Goal: Information Seeking & Learning: Learn about a topic

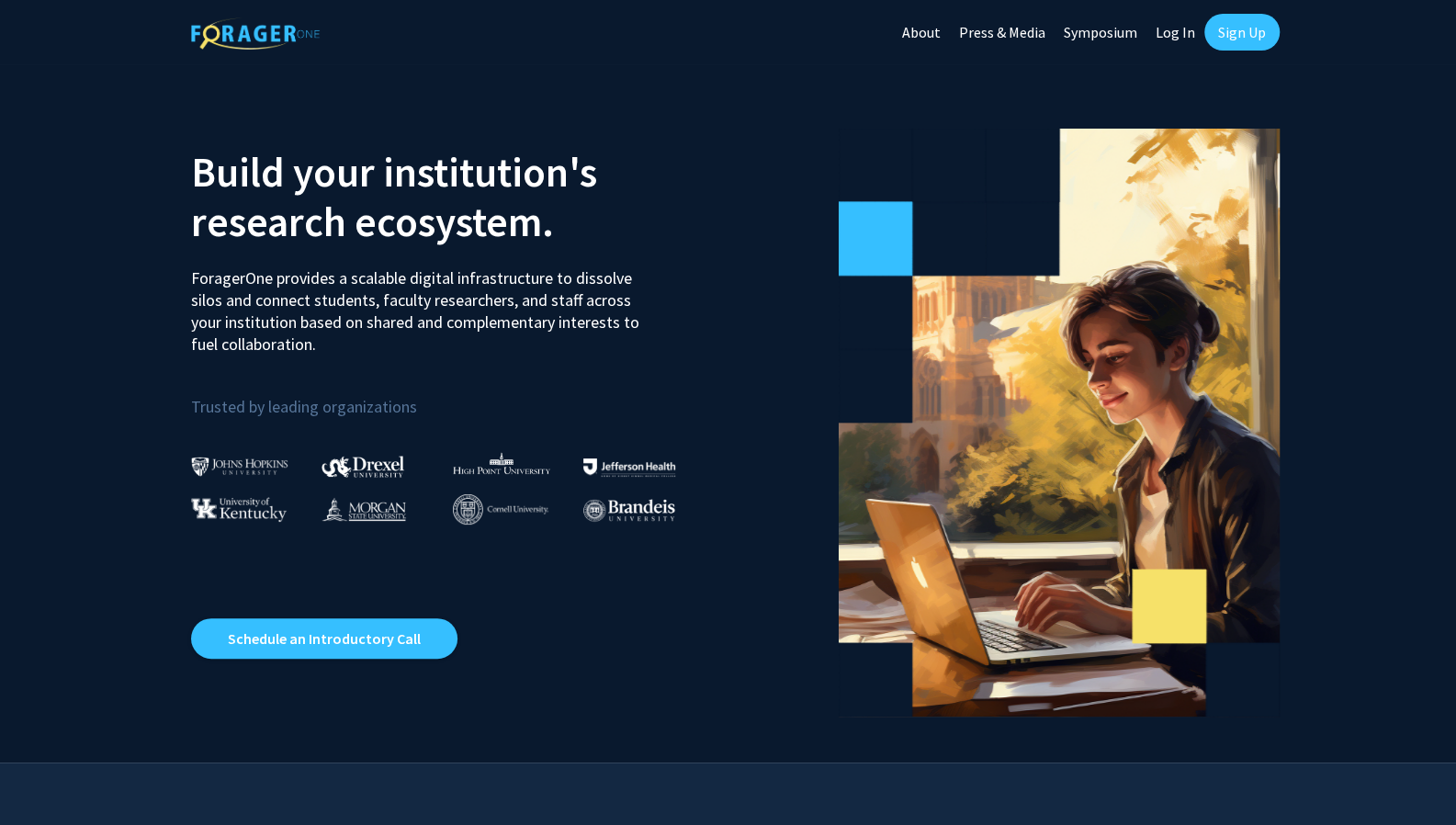
click at [1180, 34] on link "Log In" at bounding box center [1175, 32] width 58 height 65
select select
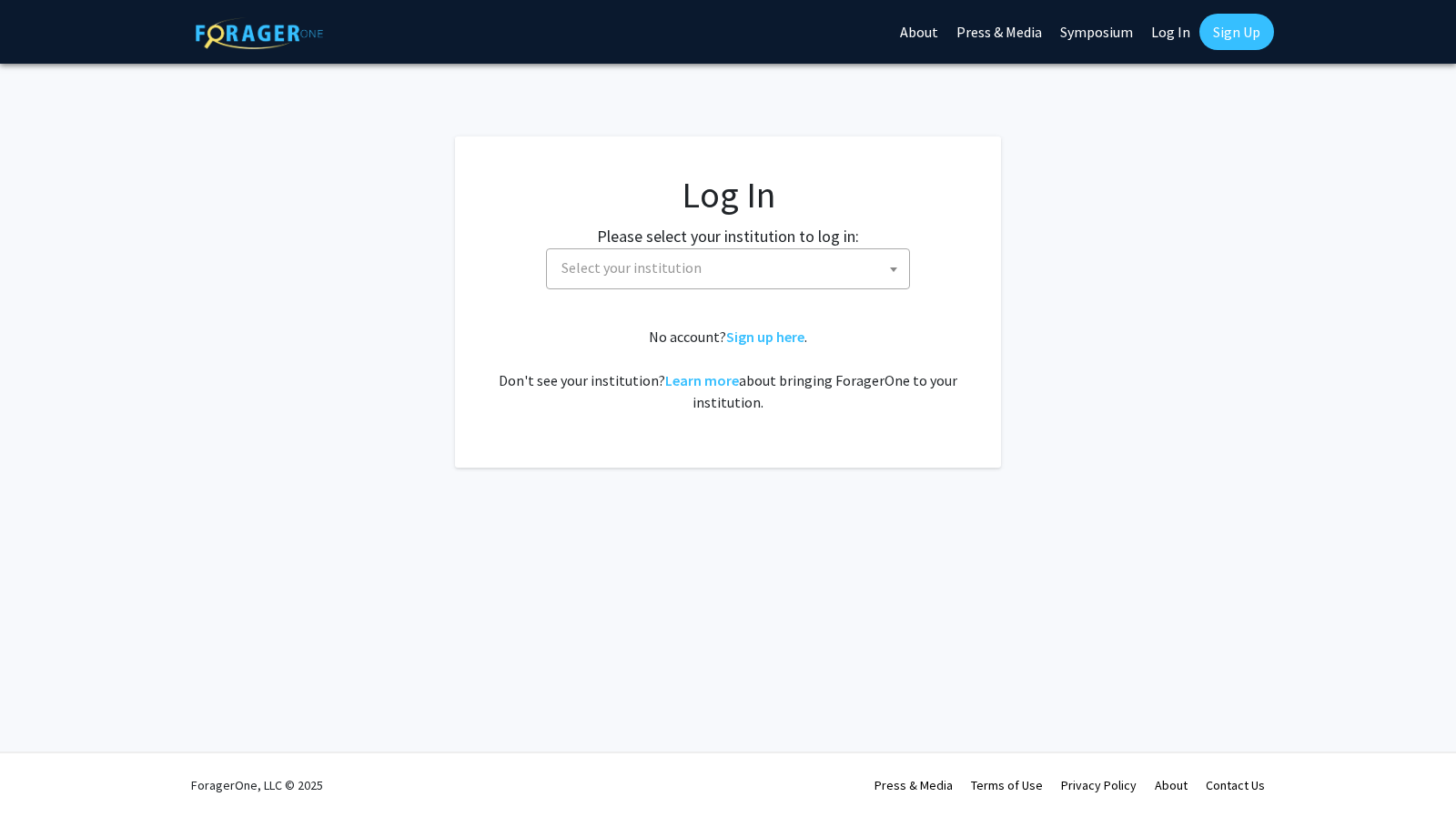
click at [682, 269] on span "Select your institution" at bounding box center [631, 267] width 141 height 18
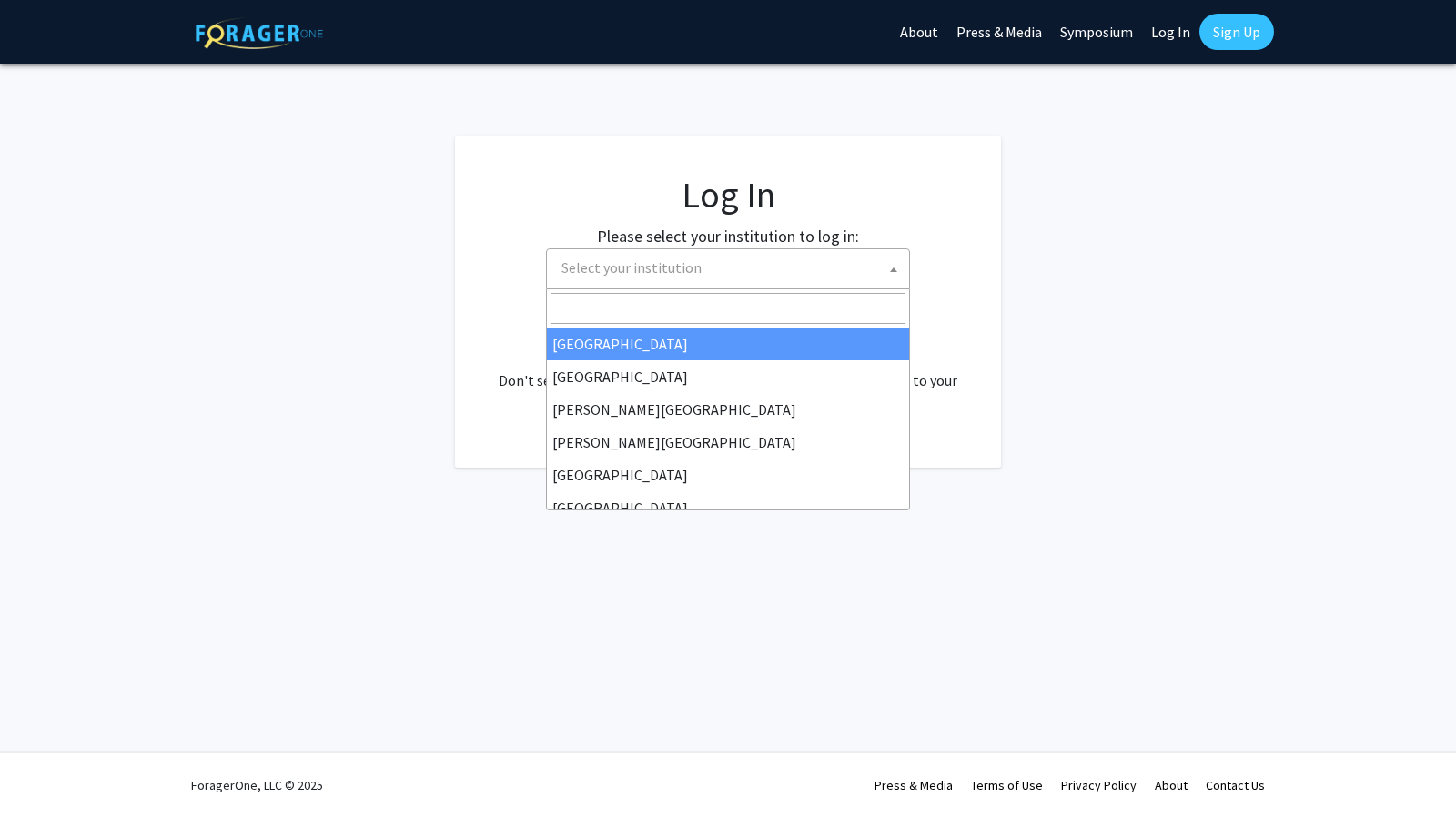
click at [637, 310] on input "Search" at bounding box center [728, 308] width 355 height 31
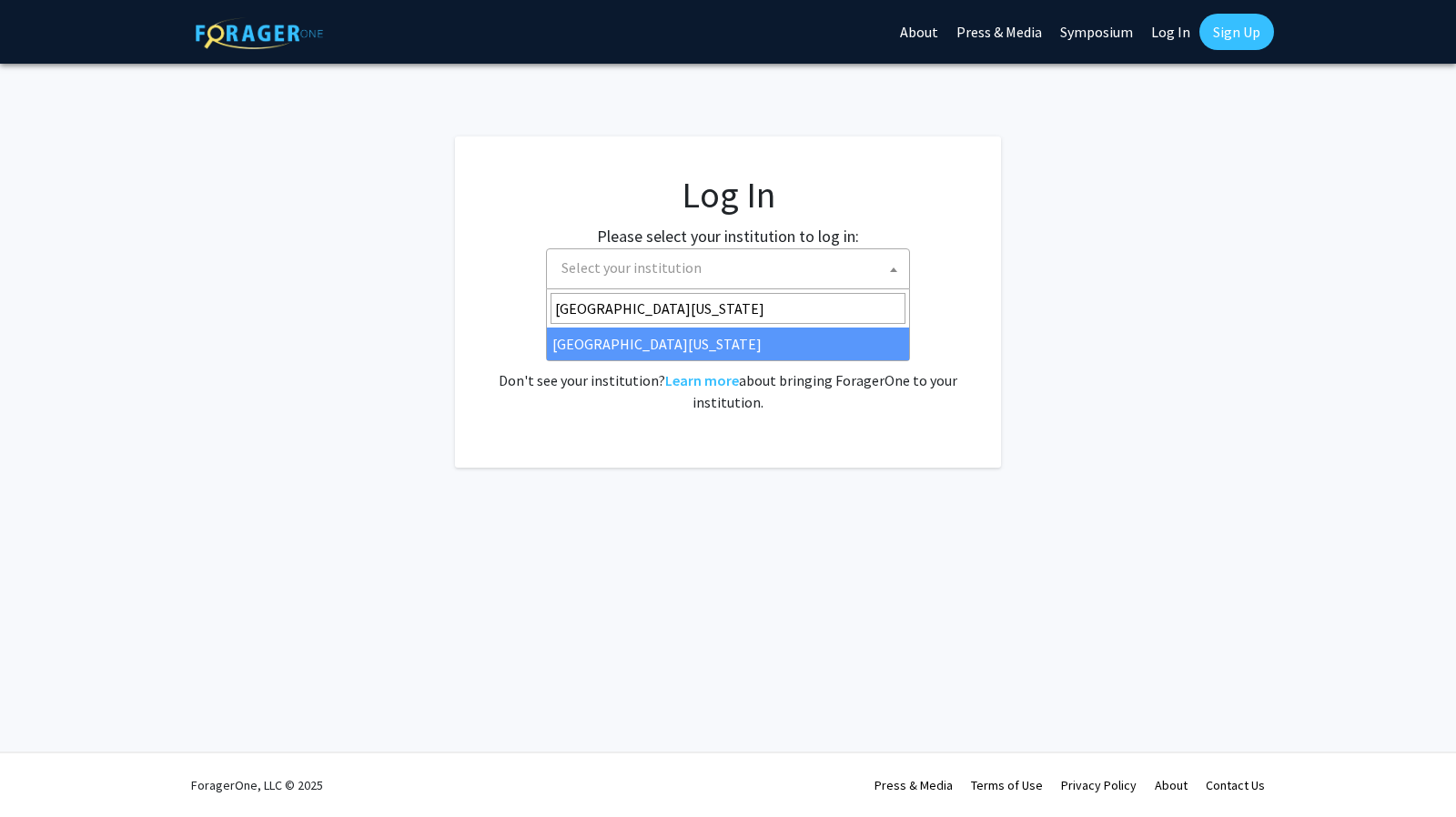
type input "[GEOGRAPHIC_DATA][US_STATE]"
select select "31"
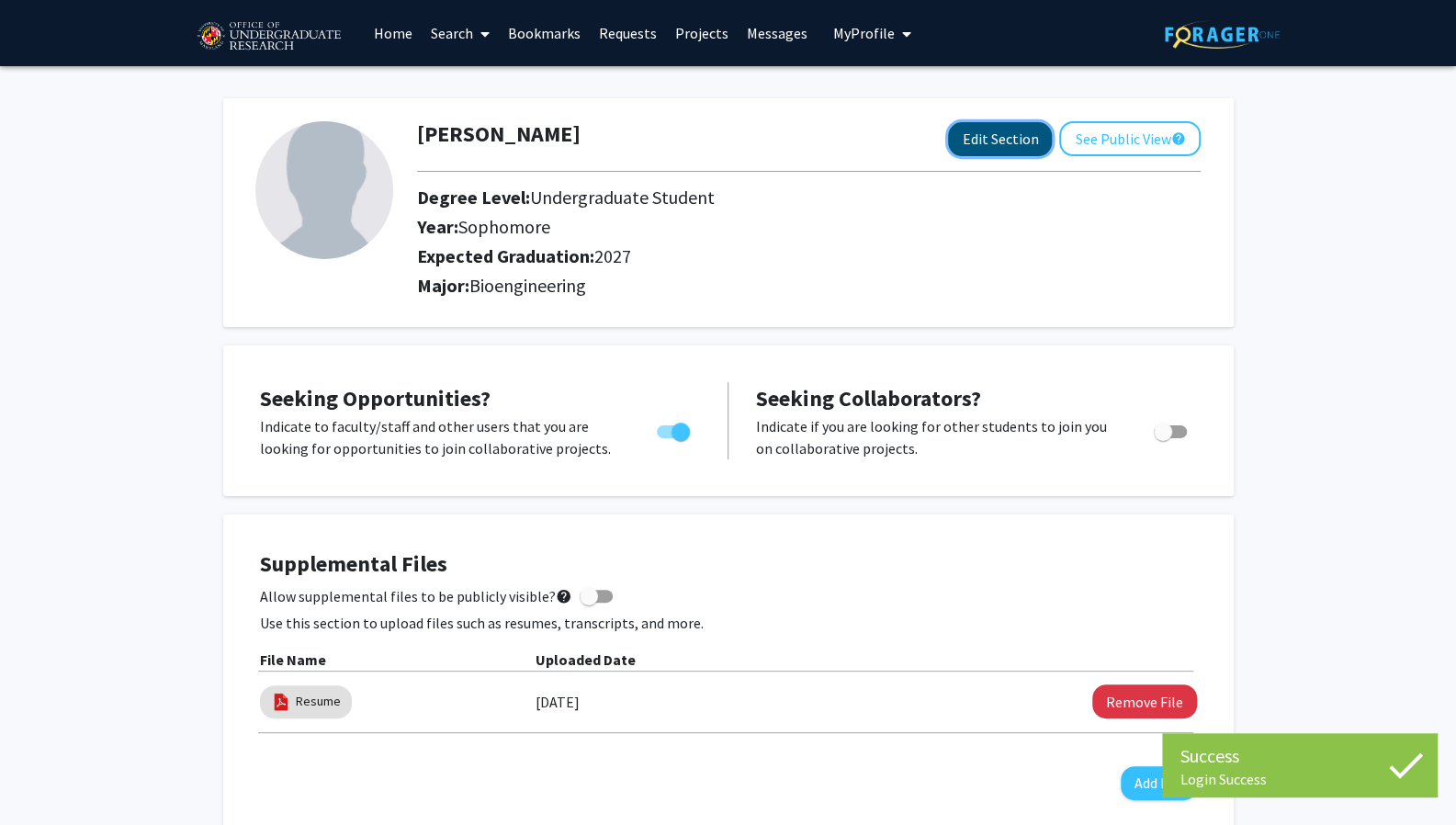
click at [1021, 146] on button "Edit Section" at bounding box center [1000, 139] width 104 height 34
select select "sophomore"
select select "2027"
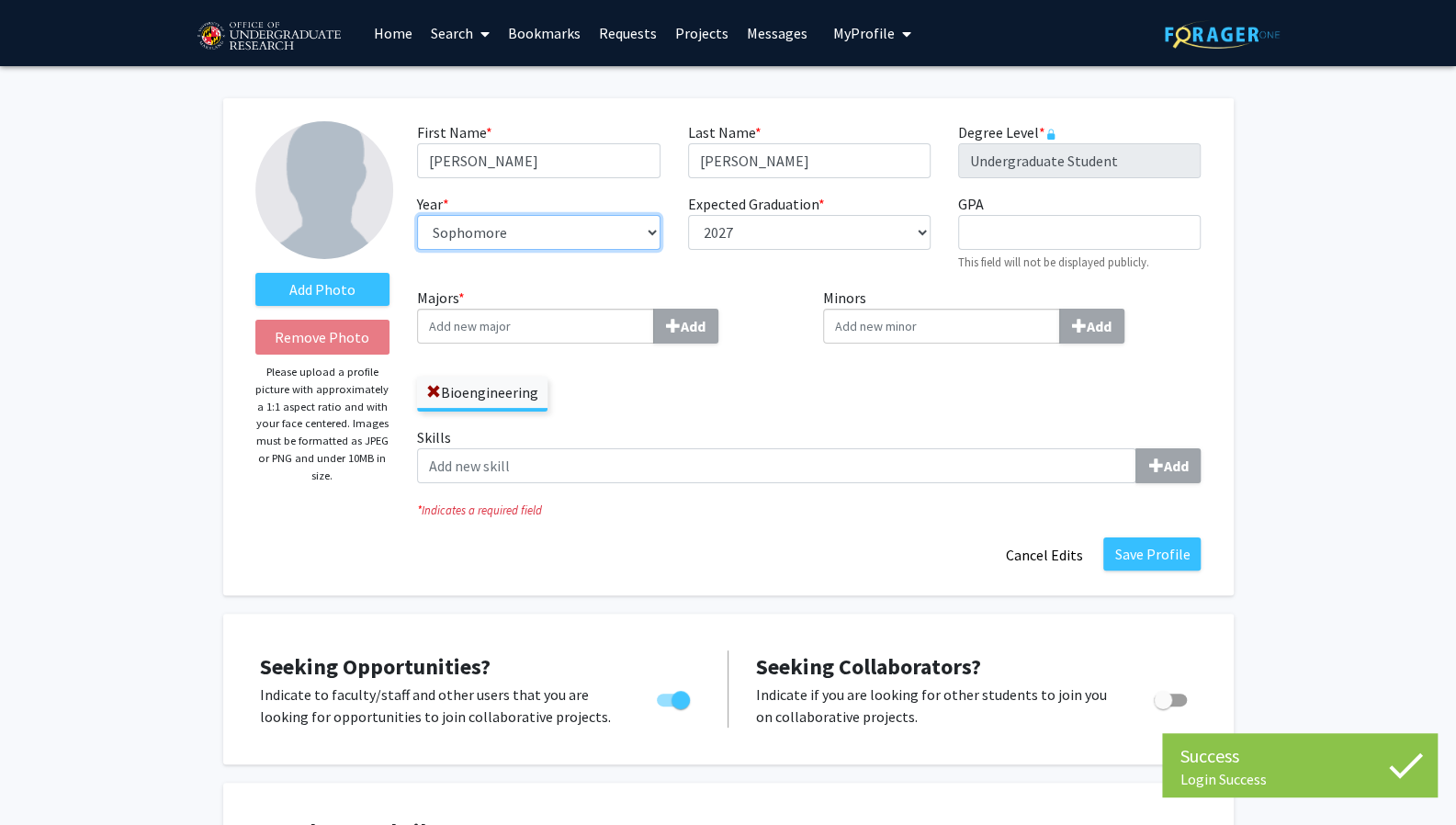
click at [563, 225] on select "--- First-year Sophomore Junior Senior Postbaccalaureate Certificate" at bounding box center [538, 232] width 243 height 35
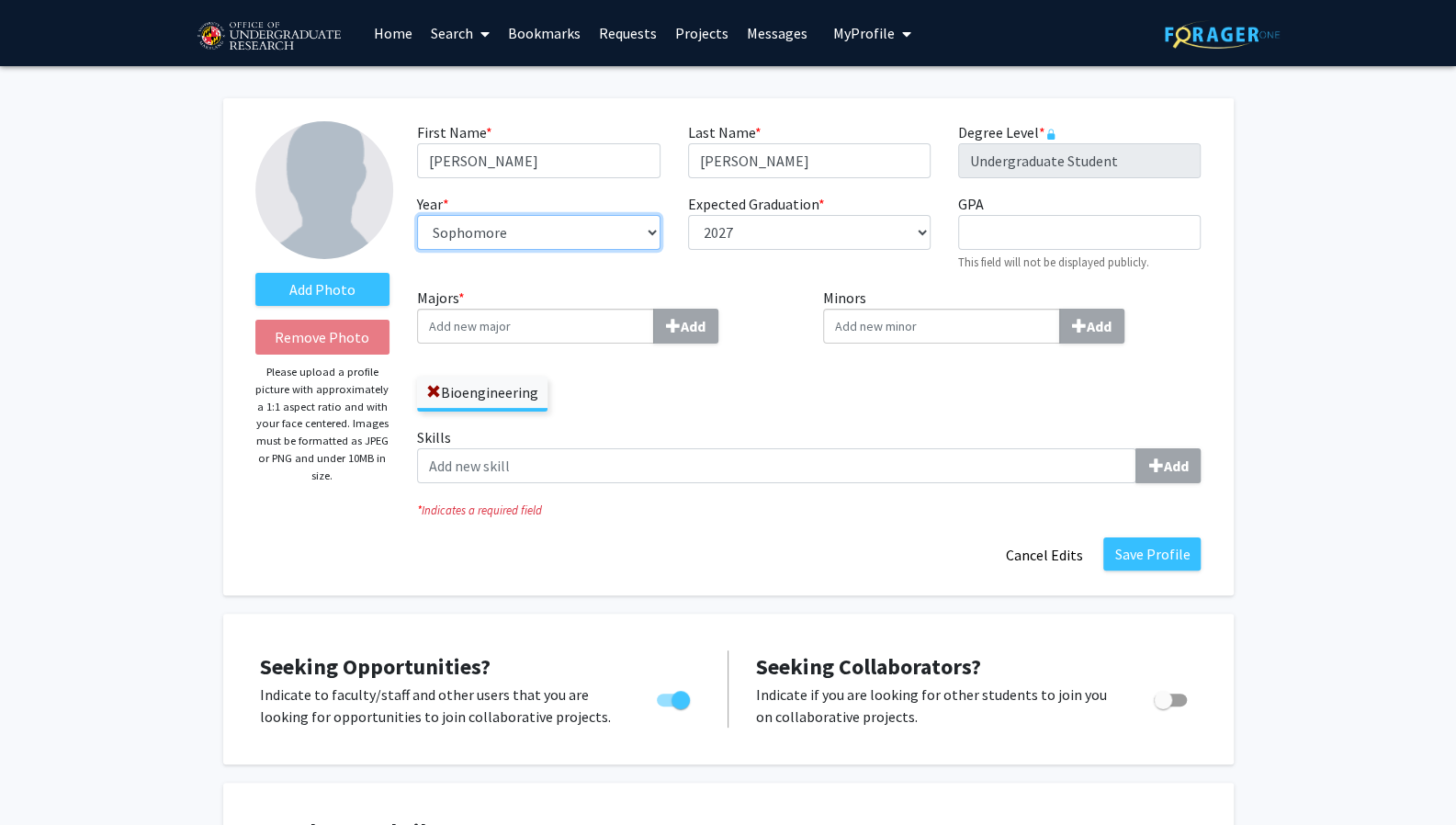
select select "junior"
click at [417, 215] on select "--- First-year Sophomore Junior Senior Postbaccalaureate Certificate" at bounding box center [538, 232] width 243 height 35
click at [524, 240] on select "--- First-year Sophomore Junior Senior Postbaccalaureate Certificate" at bounding box center [538, 232] width 243 height 35
click at [417, 215] on select "--- First-year Sophomore Junior Senior Postbaccalaureate Certificate" at bounding box center [538, 232] width 243 height 35
click at [514, 322] on input "Majors * Add" at bounding box center [535, 326] width 237 height 35
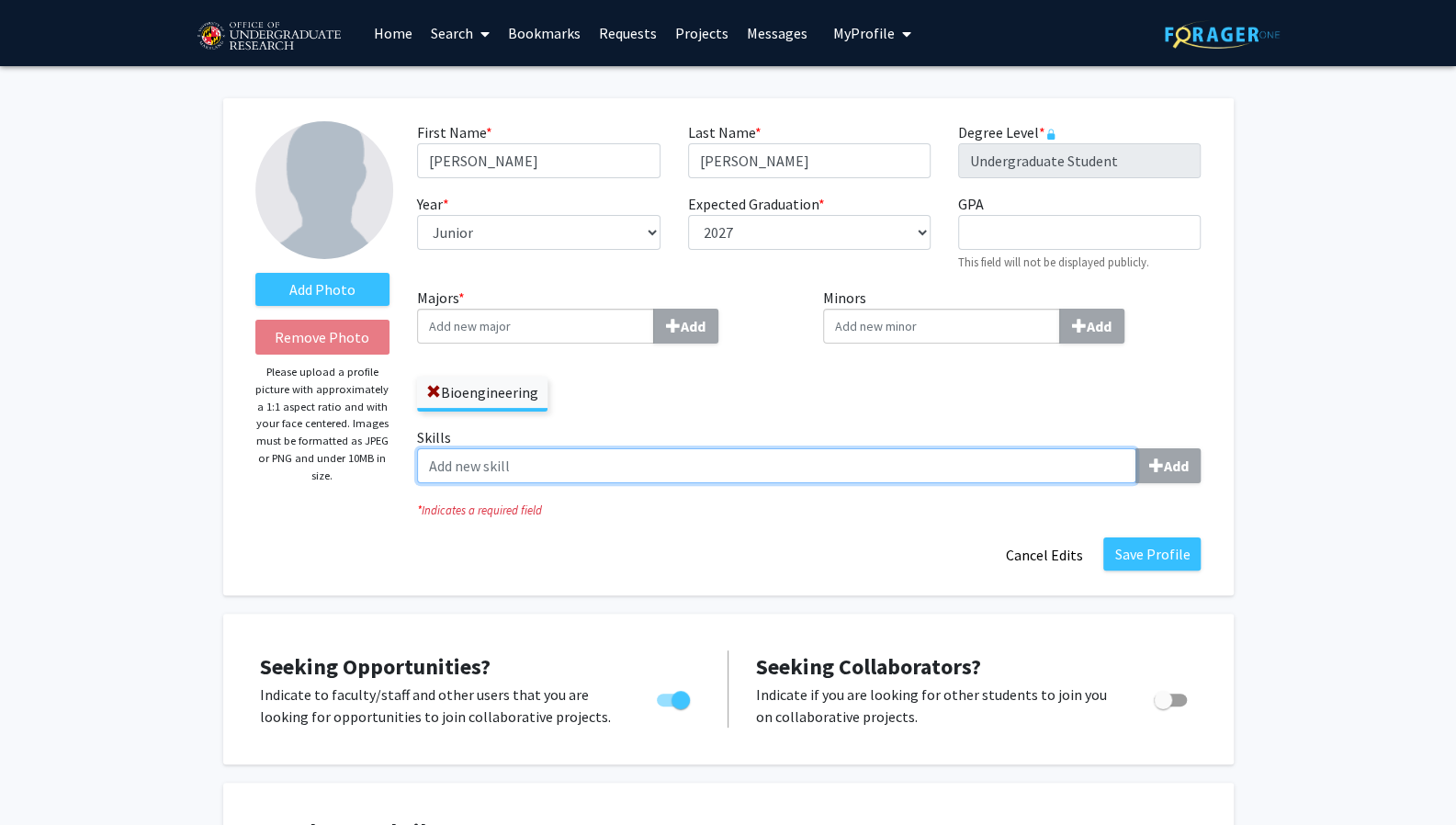
click at [509, 463] on input "Skills Add" at bounding box center [776, 466] width 719 height 35
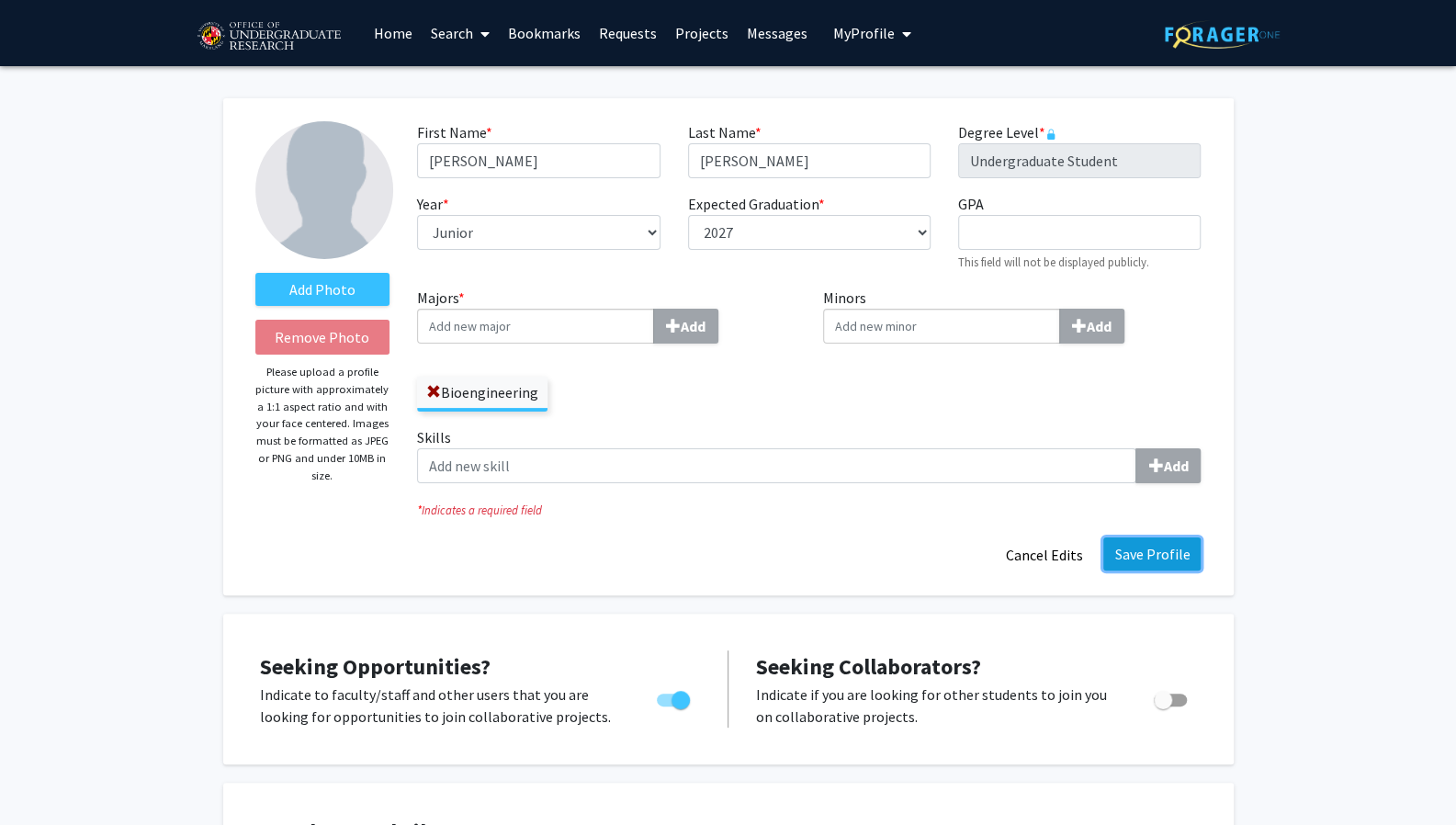
click at [1171, 558] on button "Save Profile" at bounding box center [1152, 553] width 97 height 33
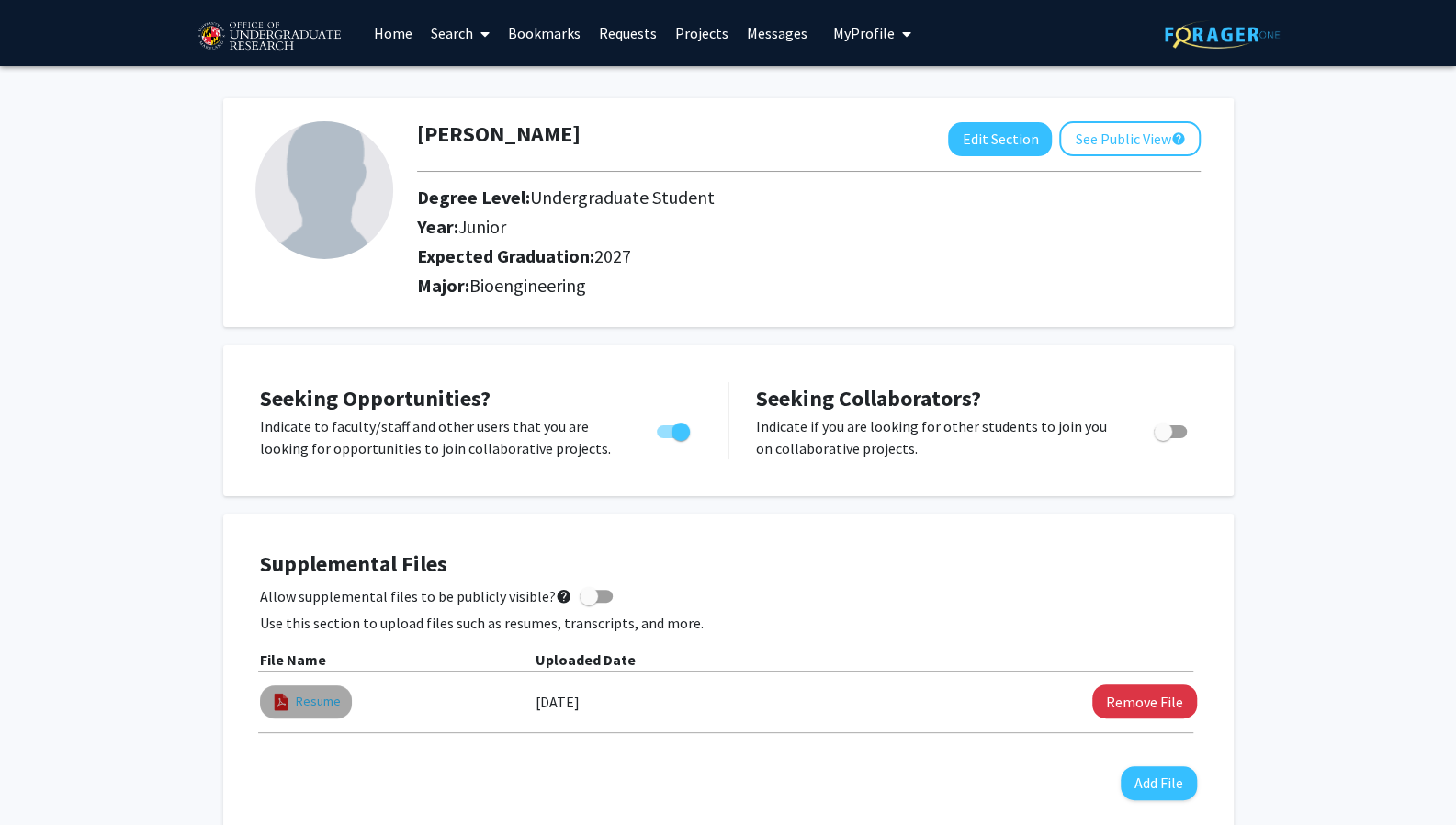
click at [314, 699] on link "Resume" at bounding box center [318, 701] width 45 height 19
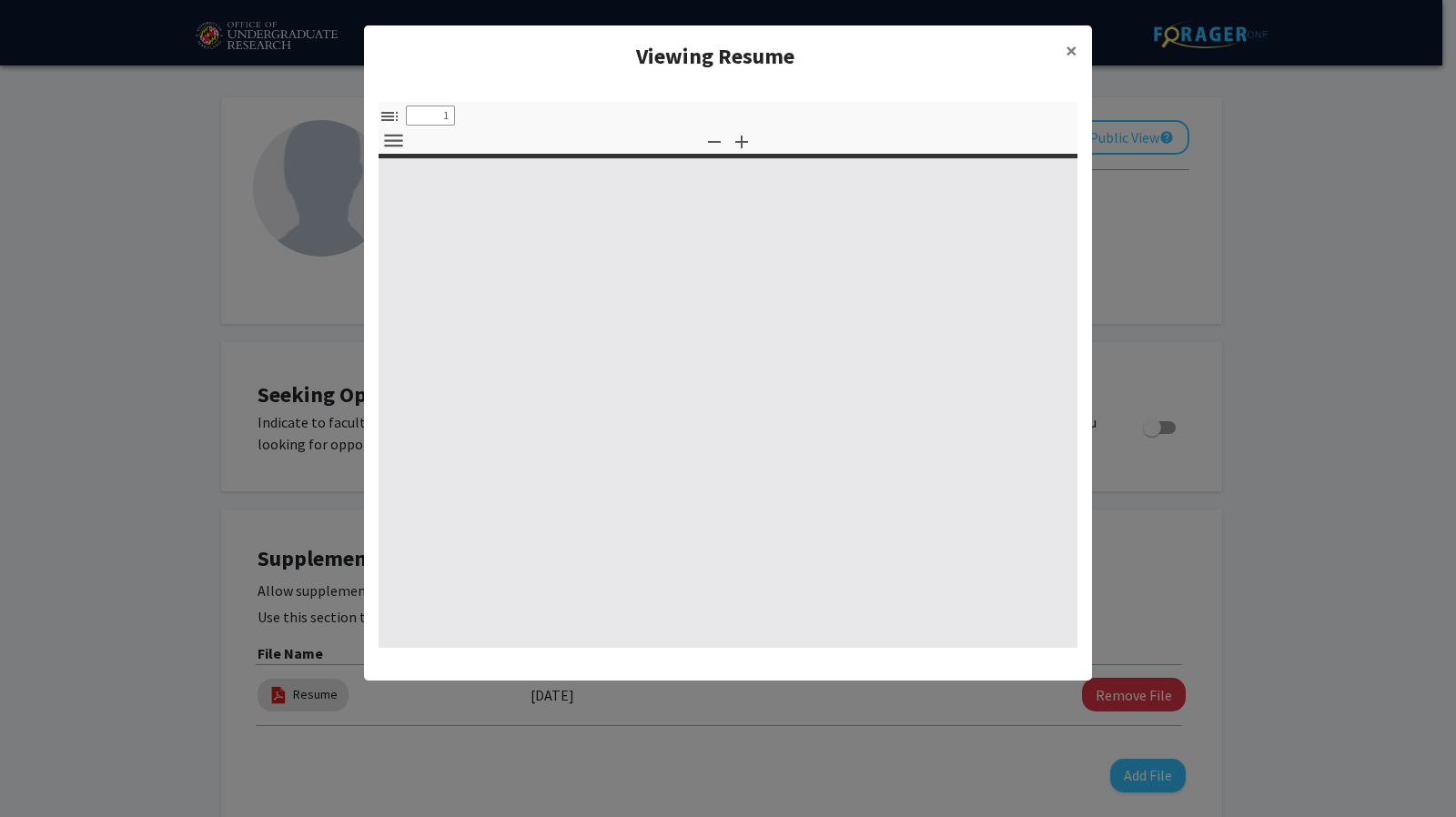
select select "custom"
type input "0"
select select "custom"
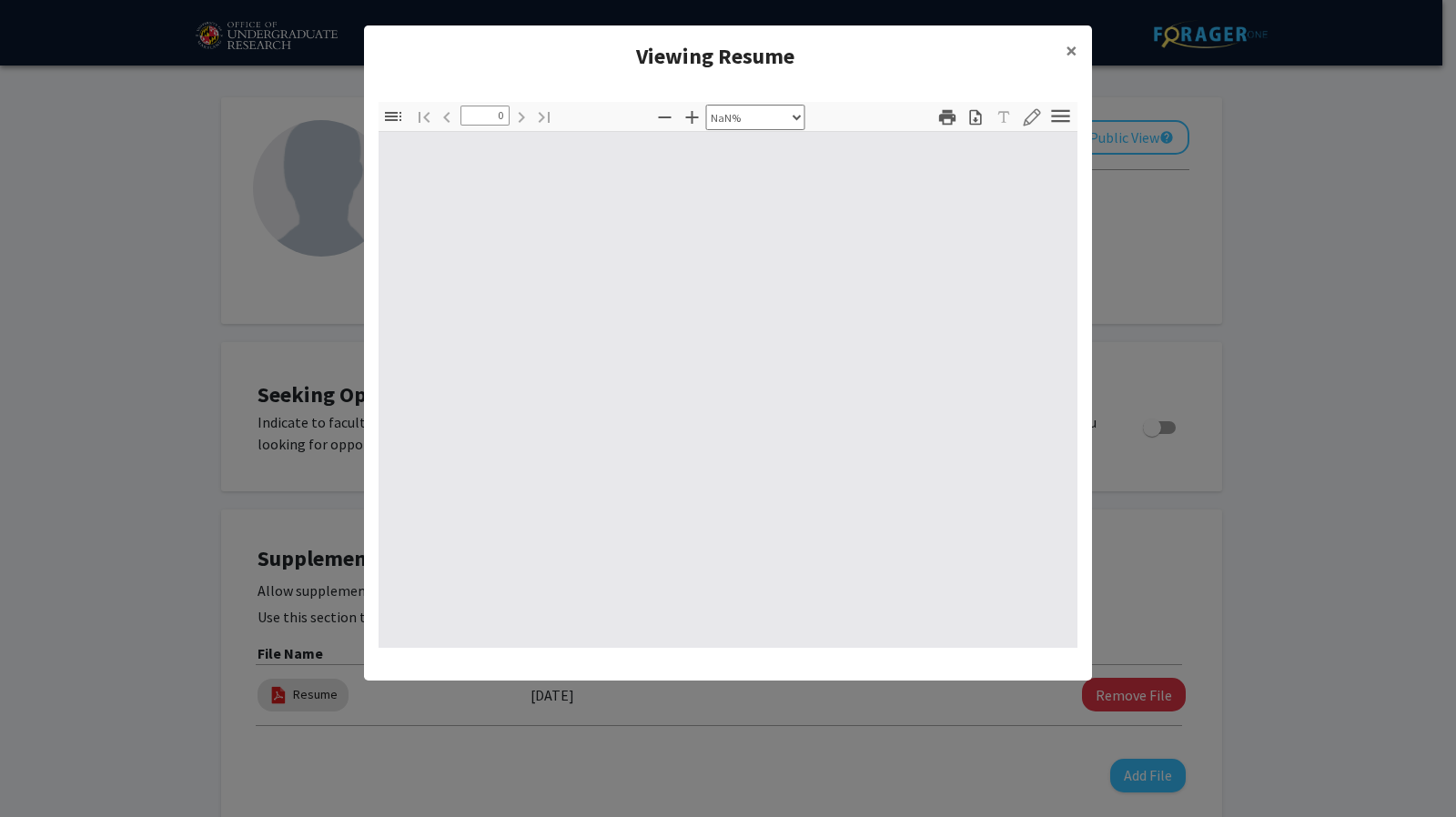
type input "1"
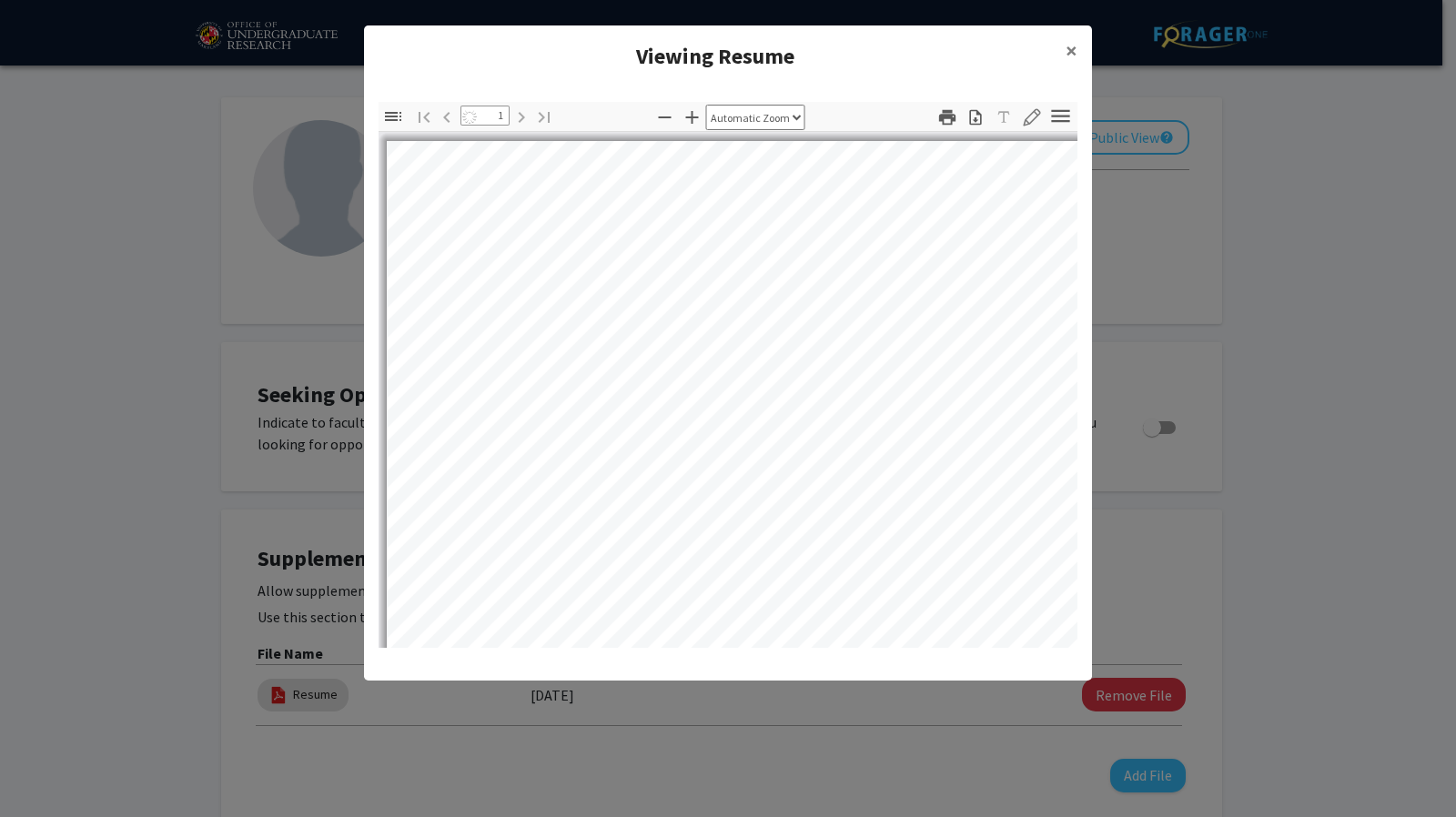
select select "auto"
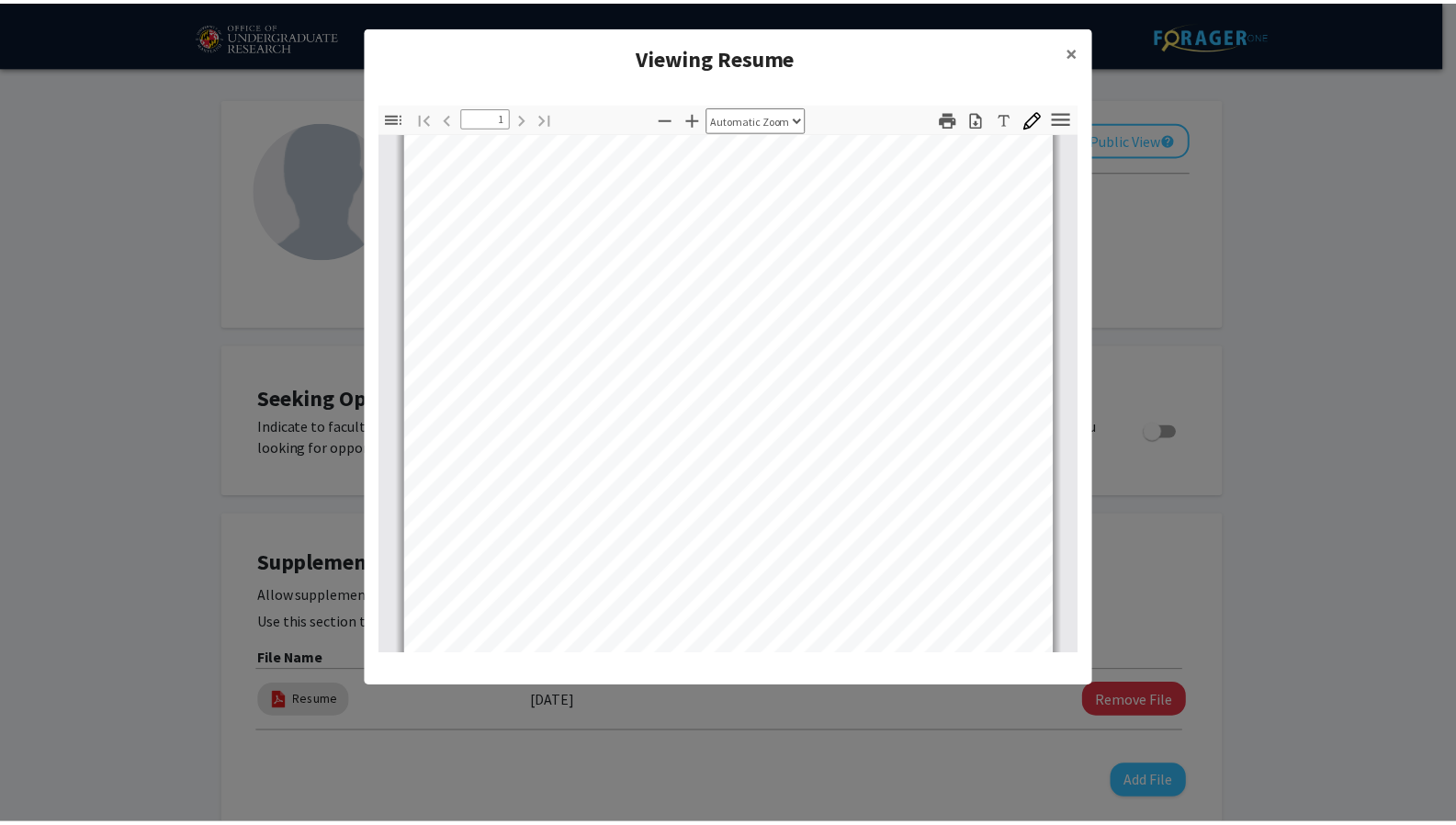
scroll to position [327, 0]
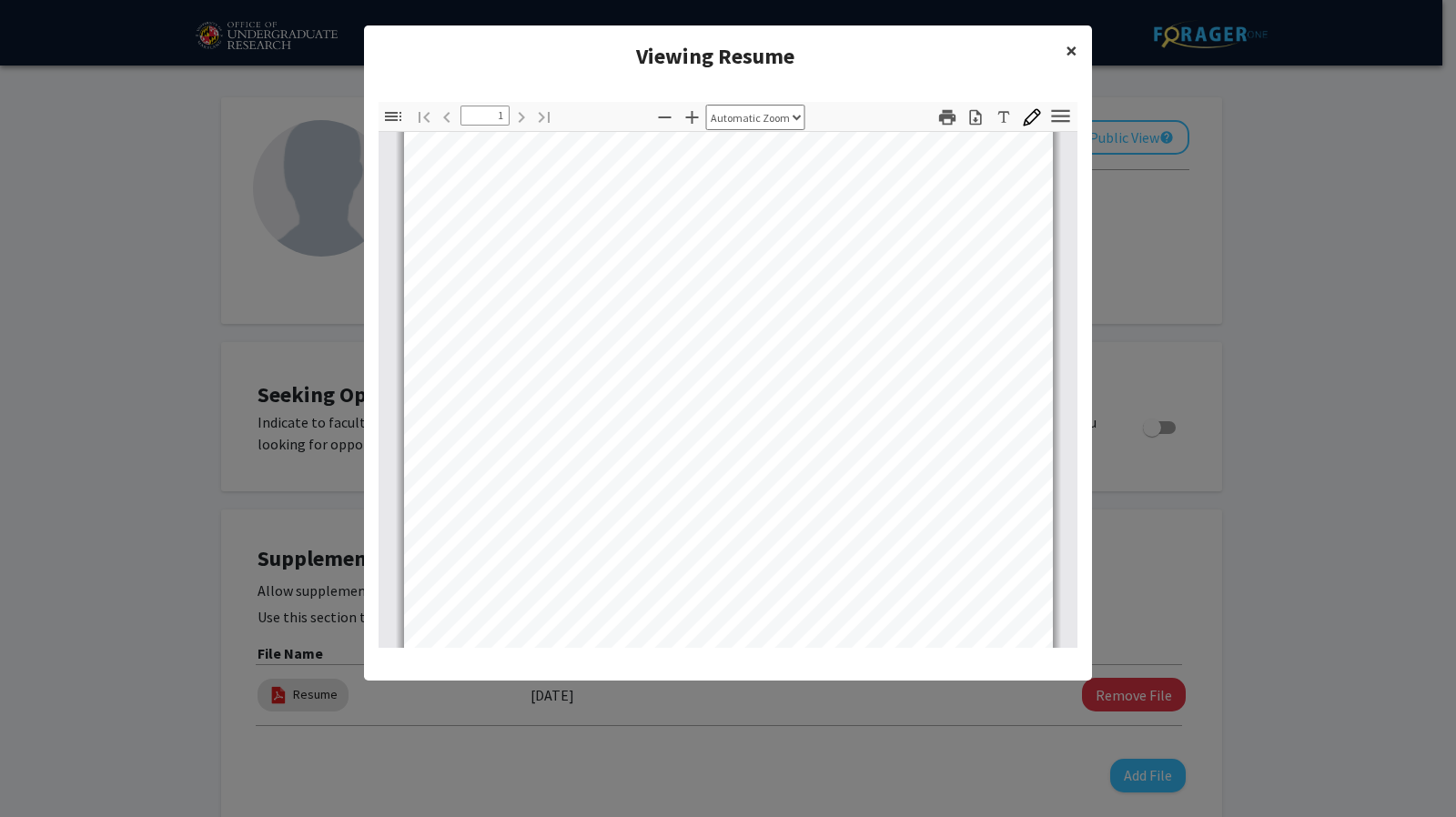
click at [1070, 52] on span "×" at bounding box center [1071, 51] width 12 height 28
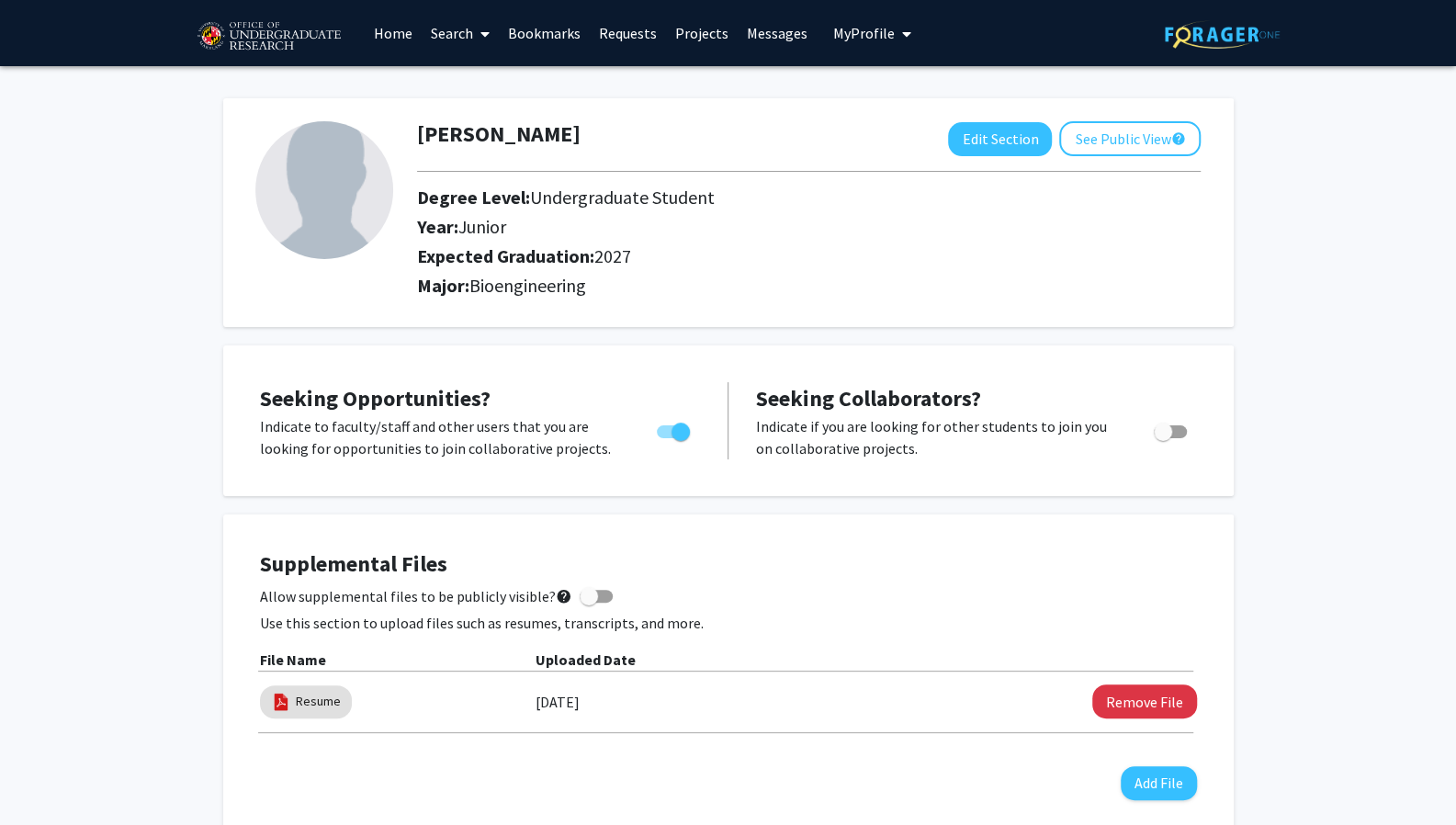
click at [445, 29] on link "Search" at bounding box center [460, 33] width 77 height 65
click at [495, 81] on span "Faculty/Staff" at bounding box center [489, 84] width 135 height 37
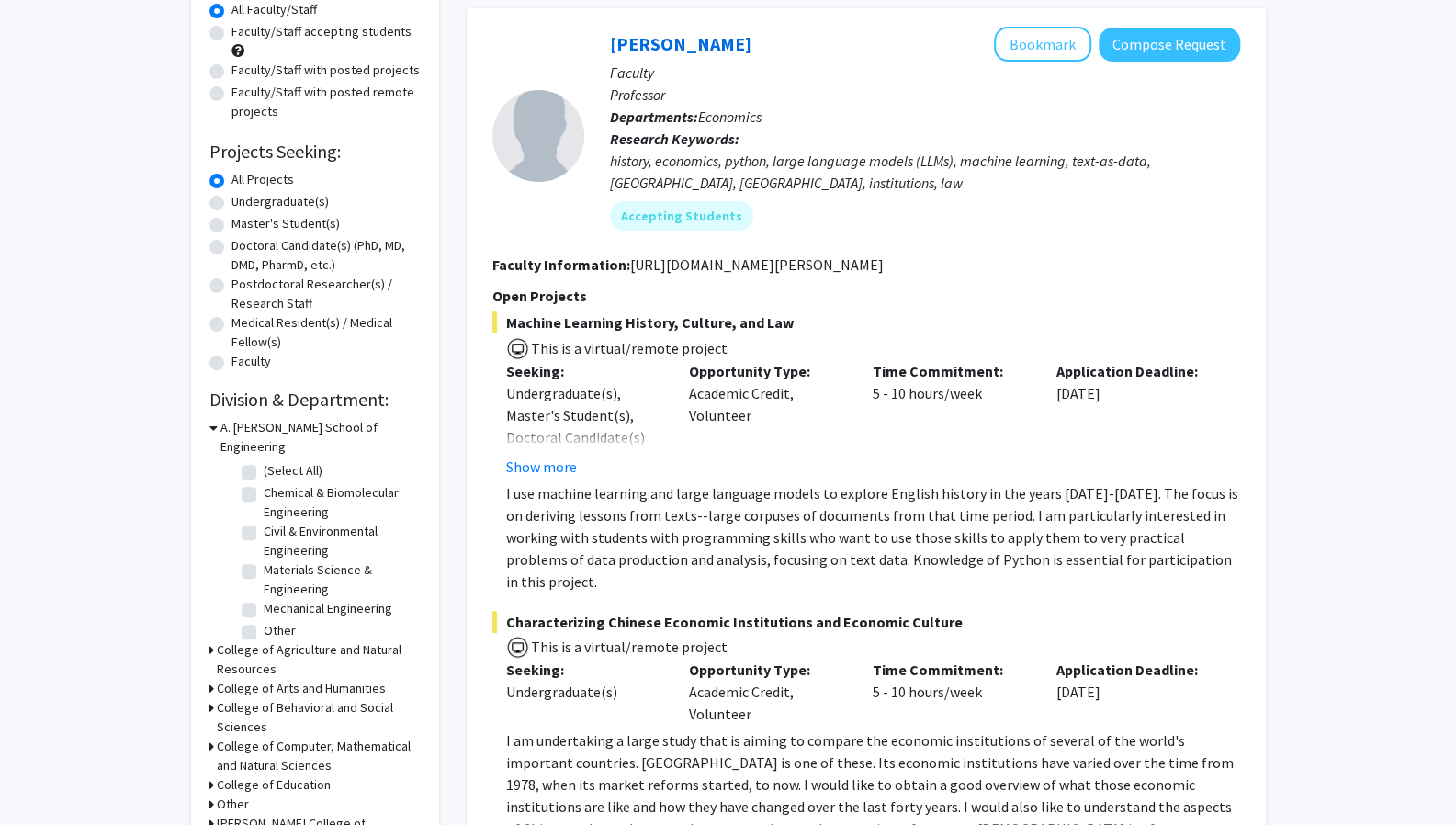
scroll to position [172, 0]
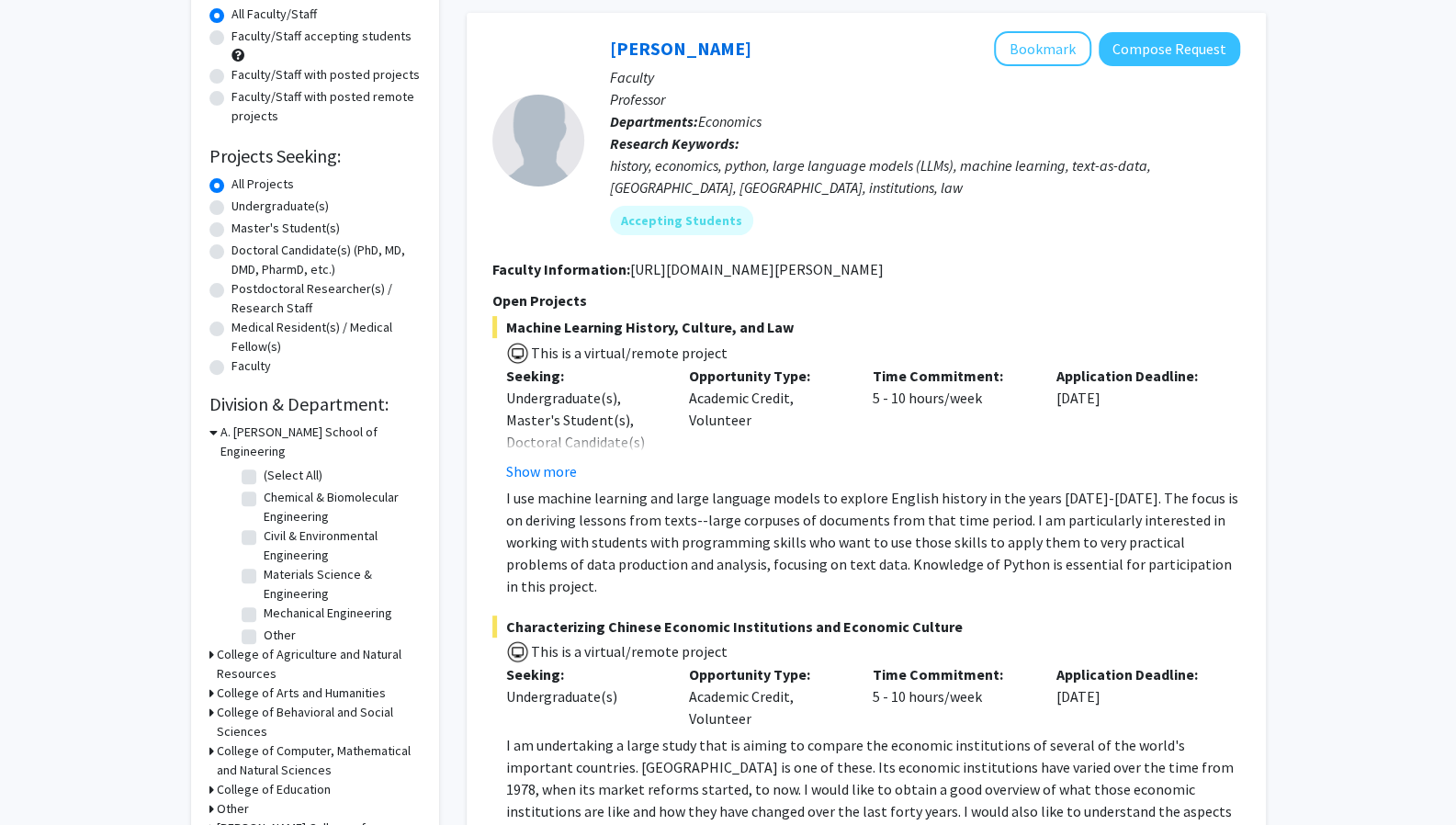
click at [231, 207] on label "Undergraduate(s)" at bounding box center [280, 206] width 97 height 19
click at [231, 207] on input "Undergraduate(s)" at bounding box center [237, 202] width 12 height 12
radio input "true"
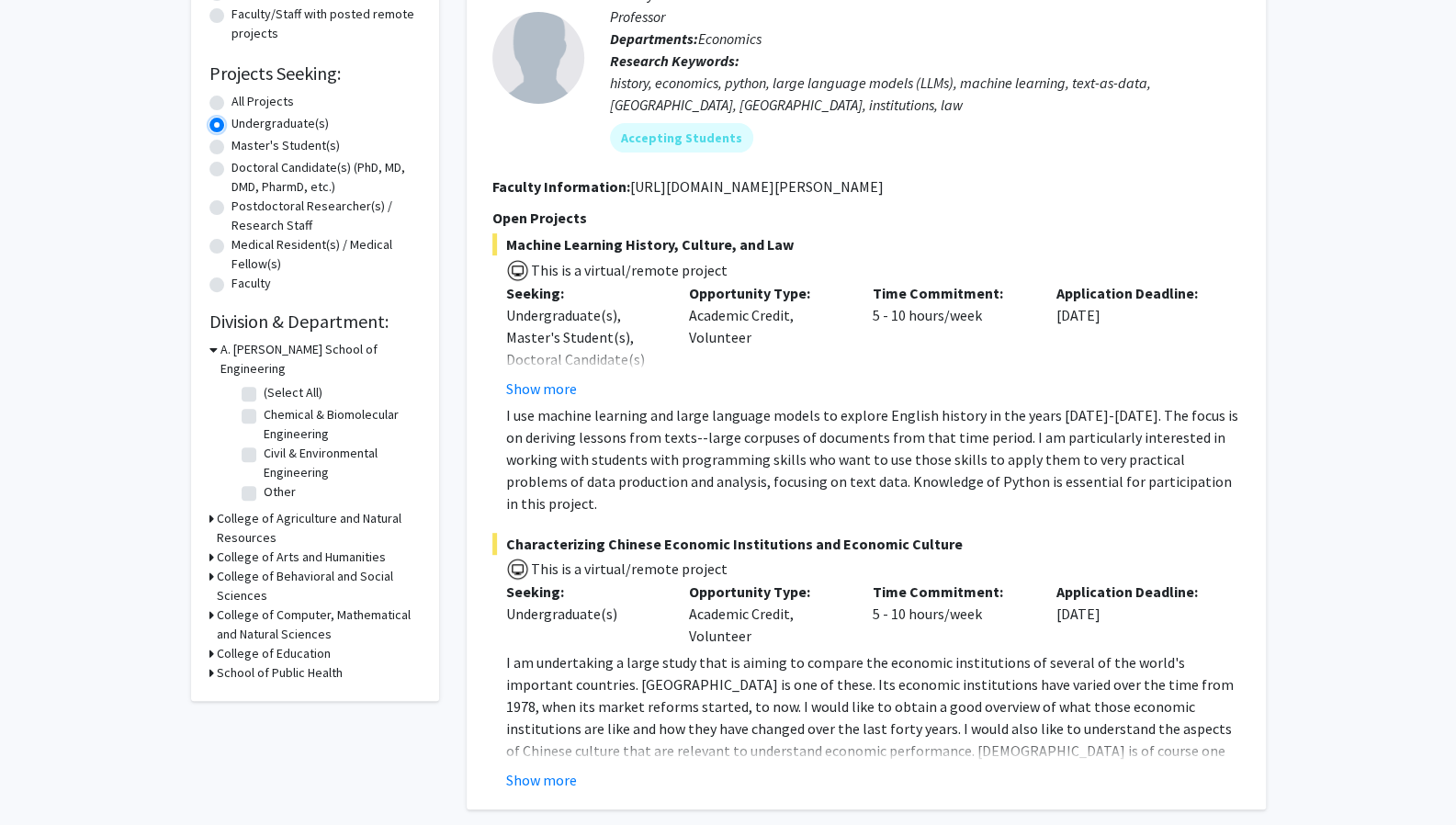
scroll to position [257, 0]
click at [552, 768] on button "Show more" at bounding box center [542, 778] width 70 height 22
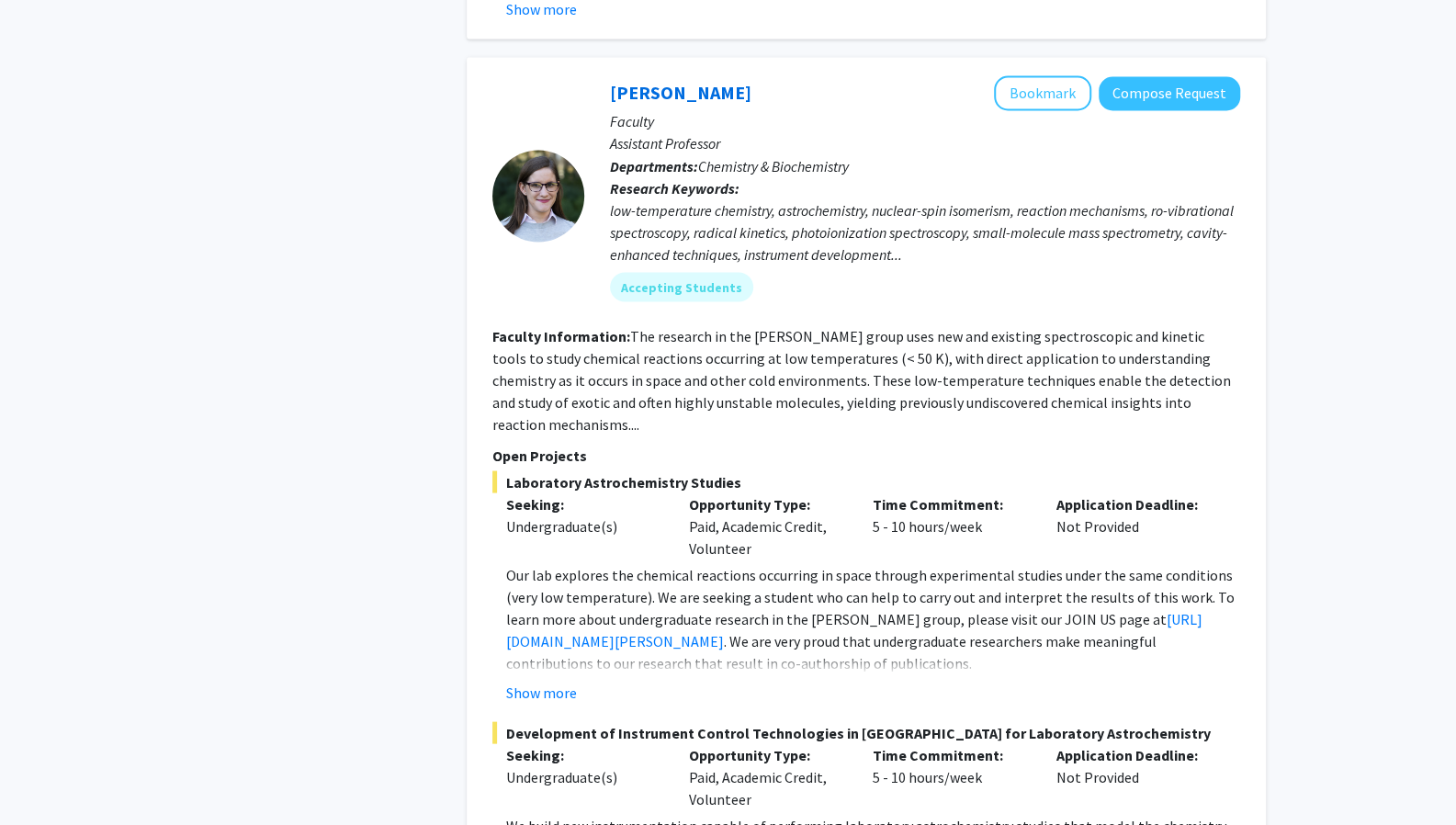
scroll to position [2027, 0]
click at [549, 680] on button "Show more" at bounding box center [542, 691] width 70 height 22
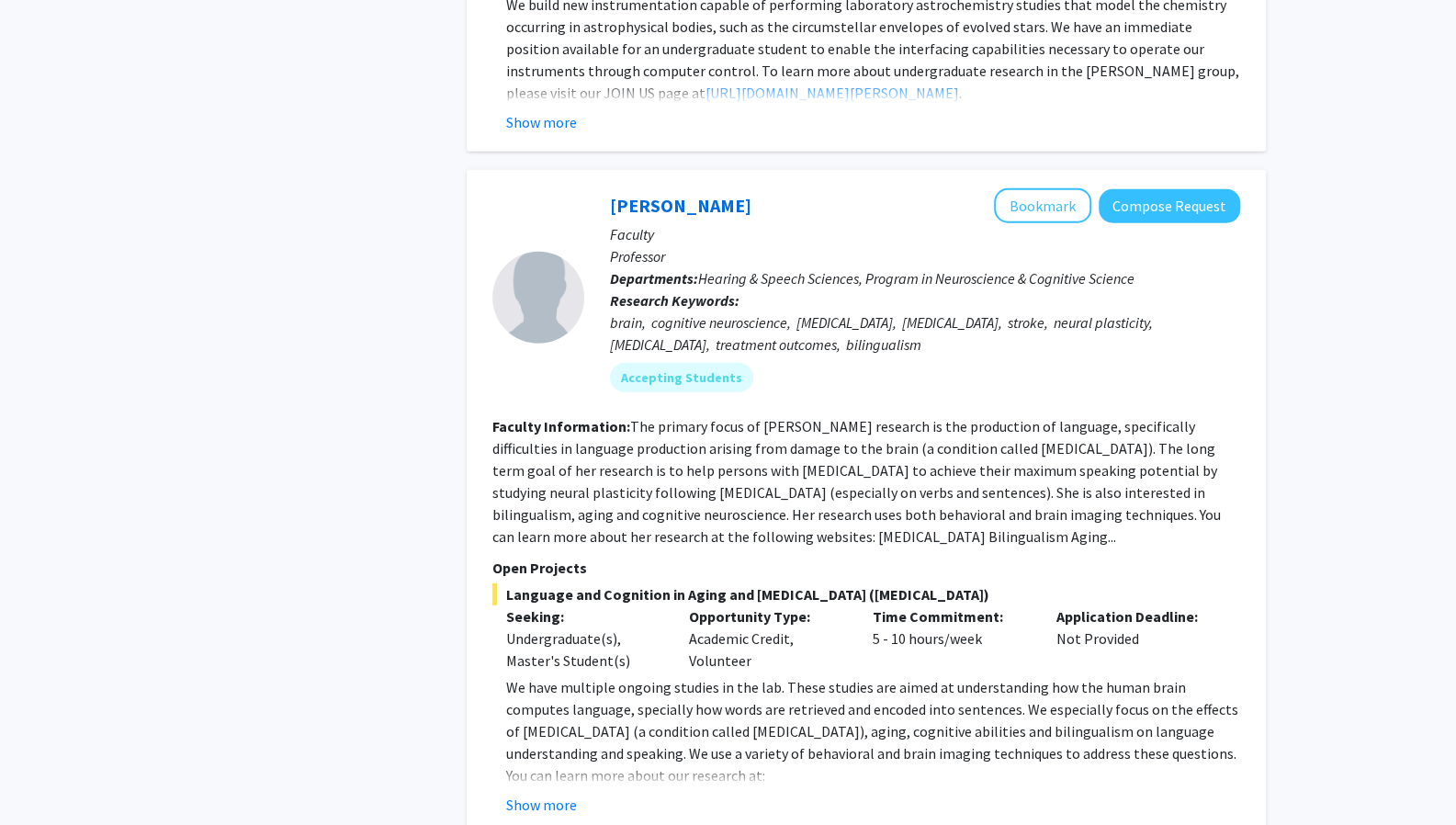
scroll to position [3070, 0]
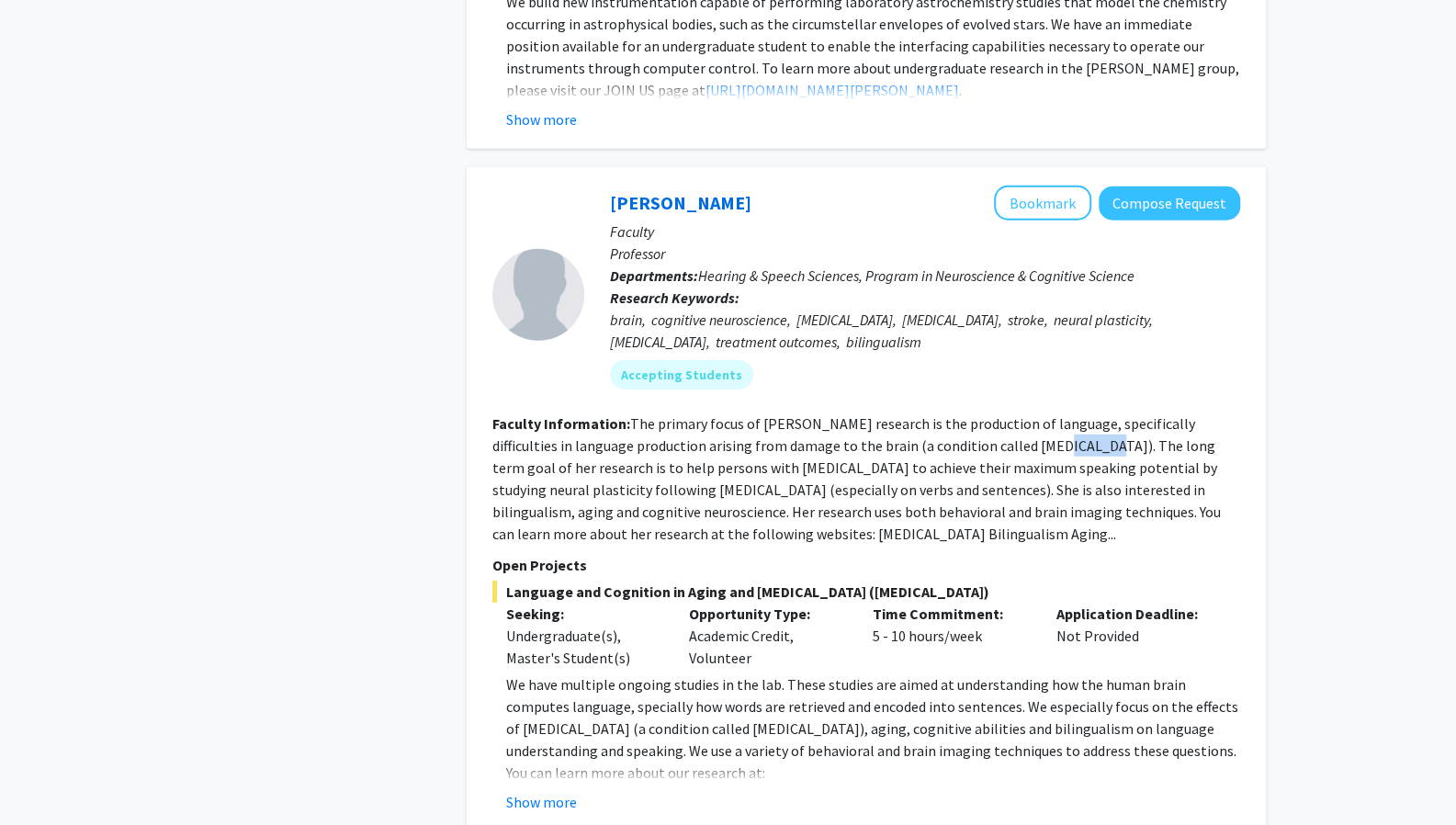
drag, startPoint x: 1023, startPoint y: 423, endPoint x: 1069, endPoint y: 420, distance: 46.1
click at [1069, 420] on fg-read-more "The primary focus of Dr. Faroqi-Shah's research is the production of language, …" at bounding box center [856, 478] width 728 height 129
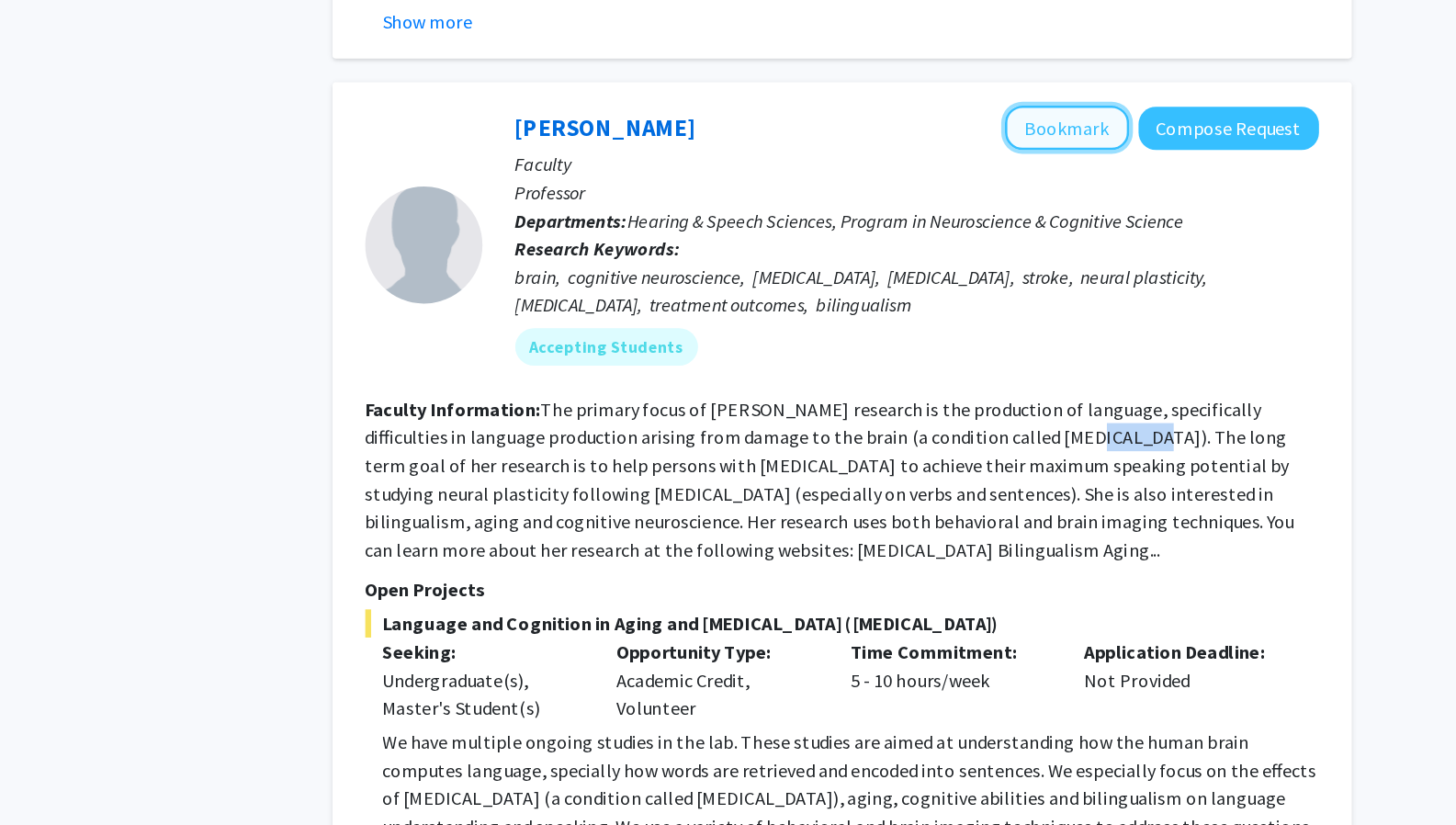
click at [1028, 186] on button "Bookmark" at bounding box center [1043, 203] width 97 height 35
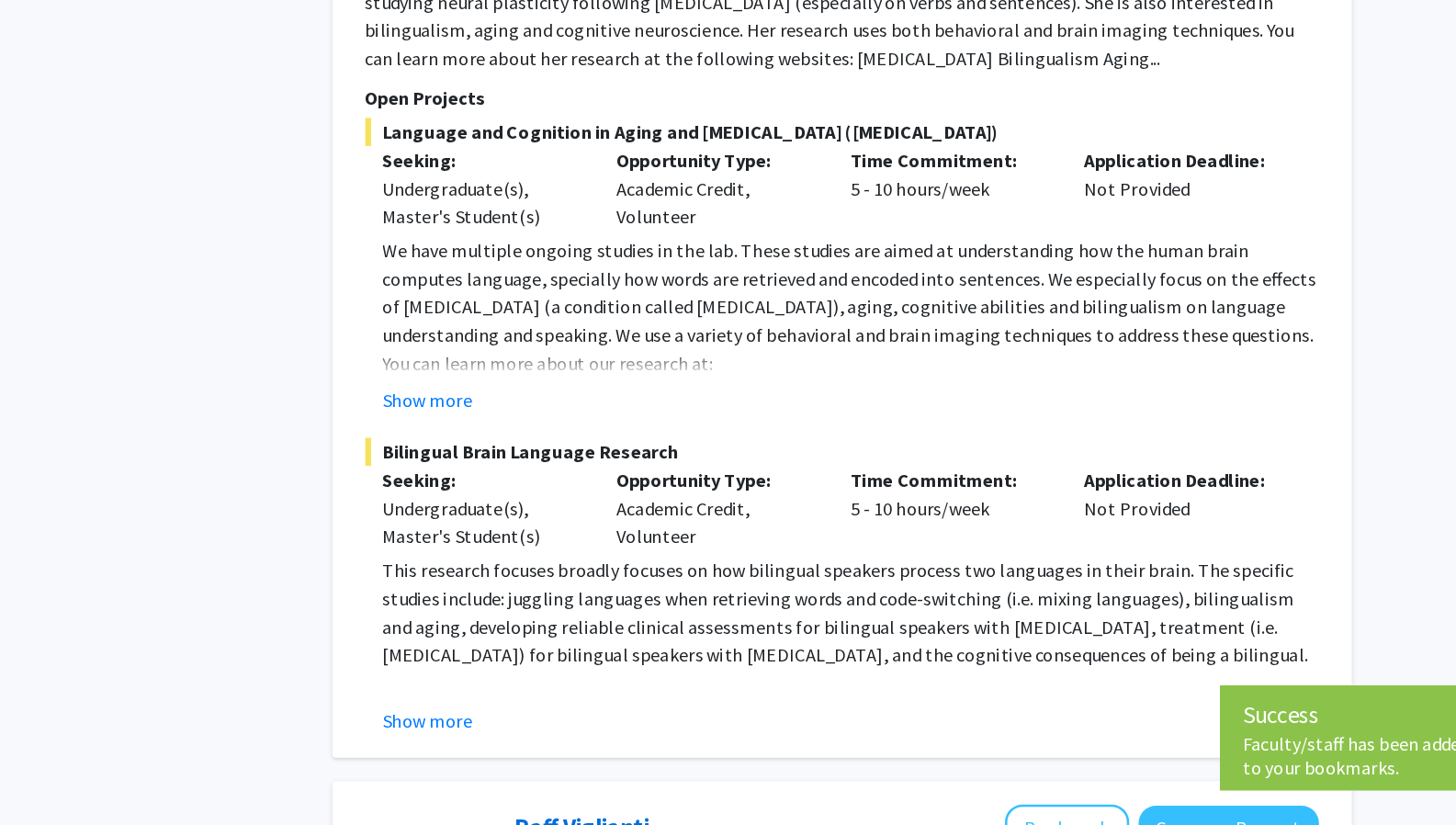
scroll to position [3394, 0]
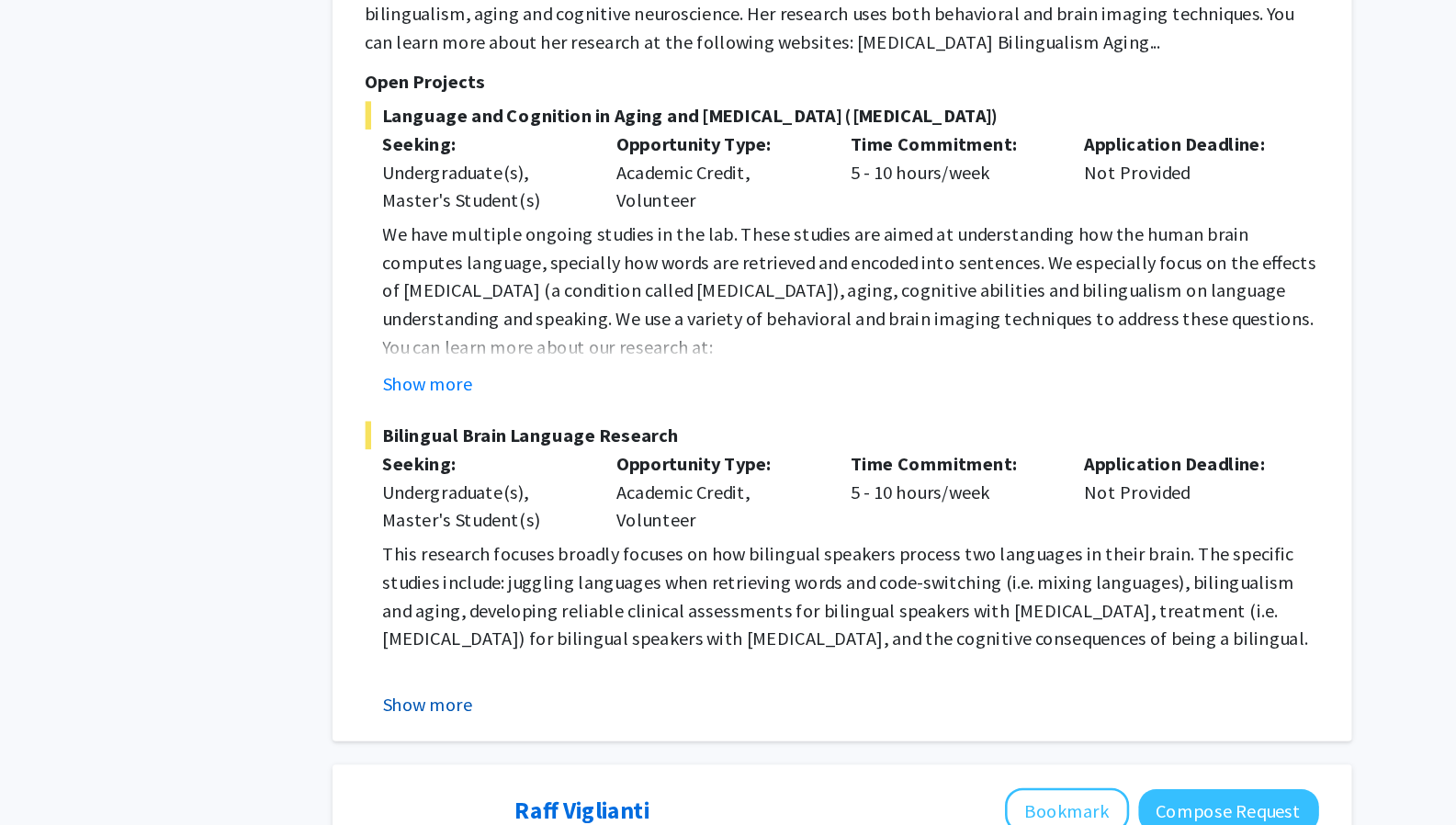
click at [552, 718] on button "Show more" at bounding box center [542, 729] width 70 height 22
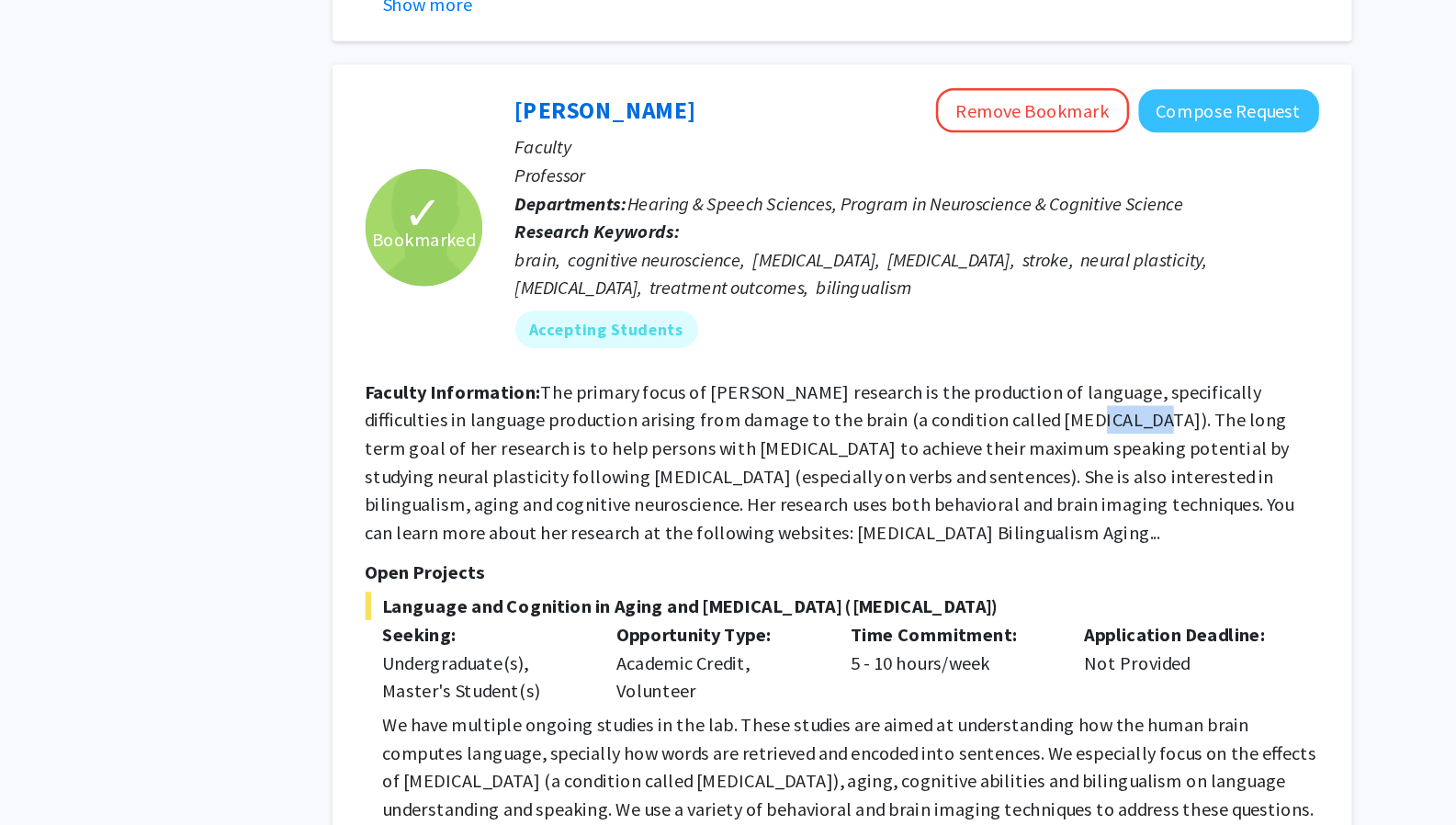
scroll to position [3188, 0]
click at [1003, 69] on button "Remove Bookmark" at bounding box center [1015, 86] width 151 height 35
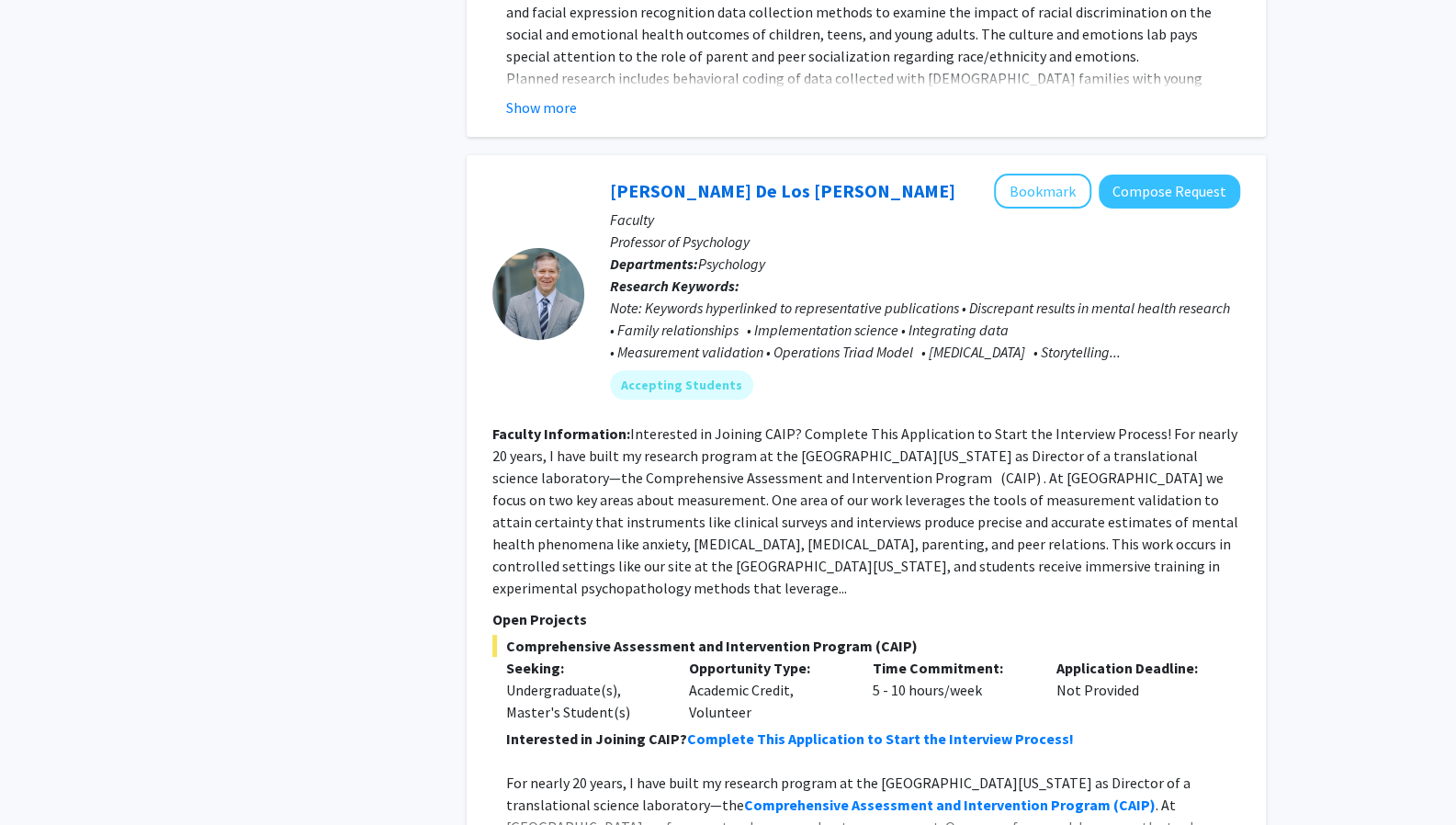
scroll to position [8966, 0]
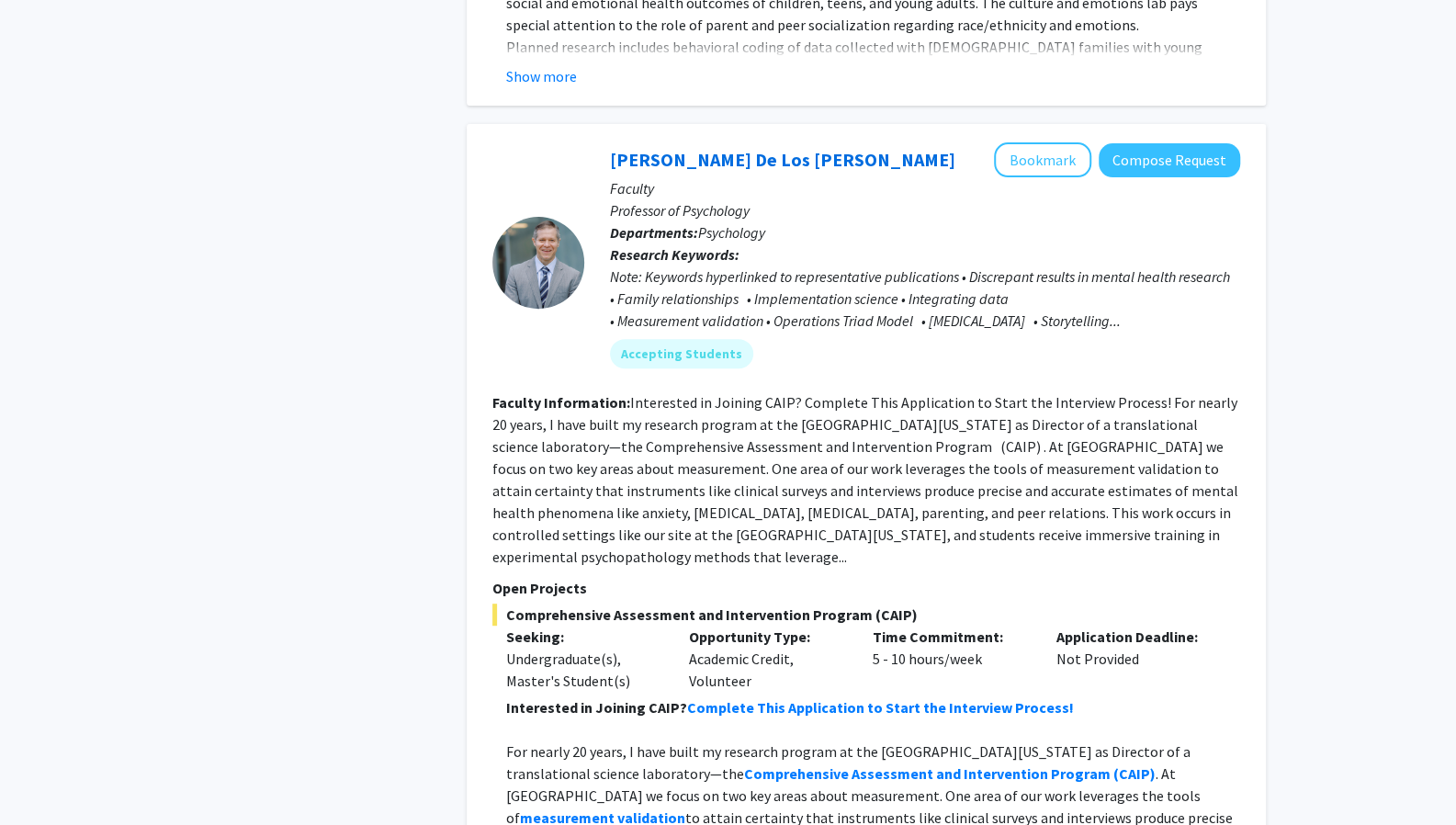
scroll to position [8972, 0]
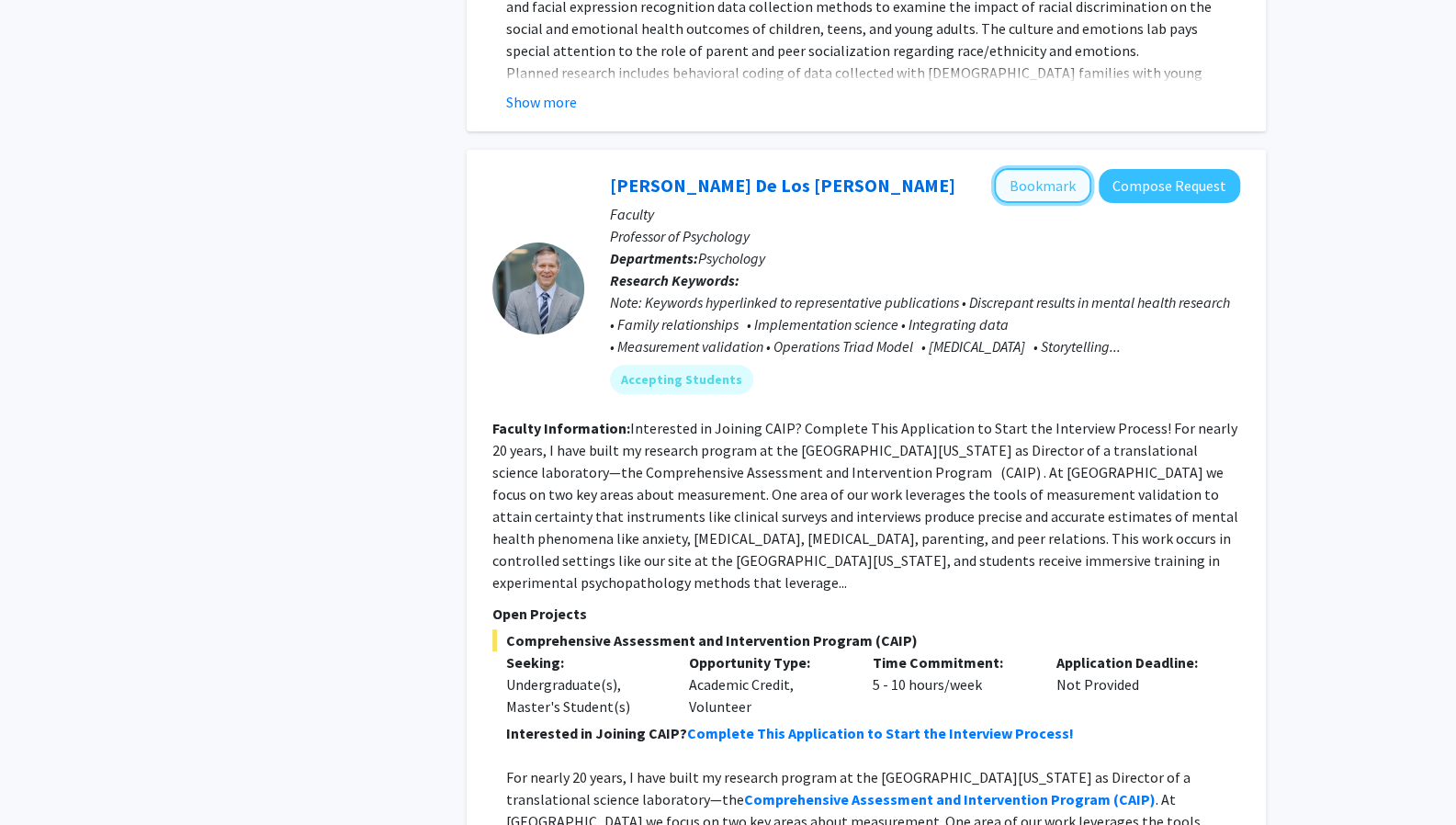
click at [1034, 169] on button "Bookmark" at bounding box center [1043, 186] width 97 height 35
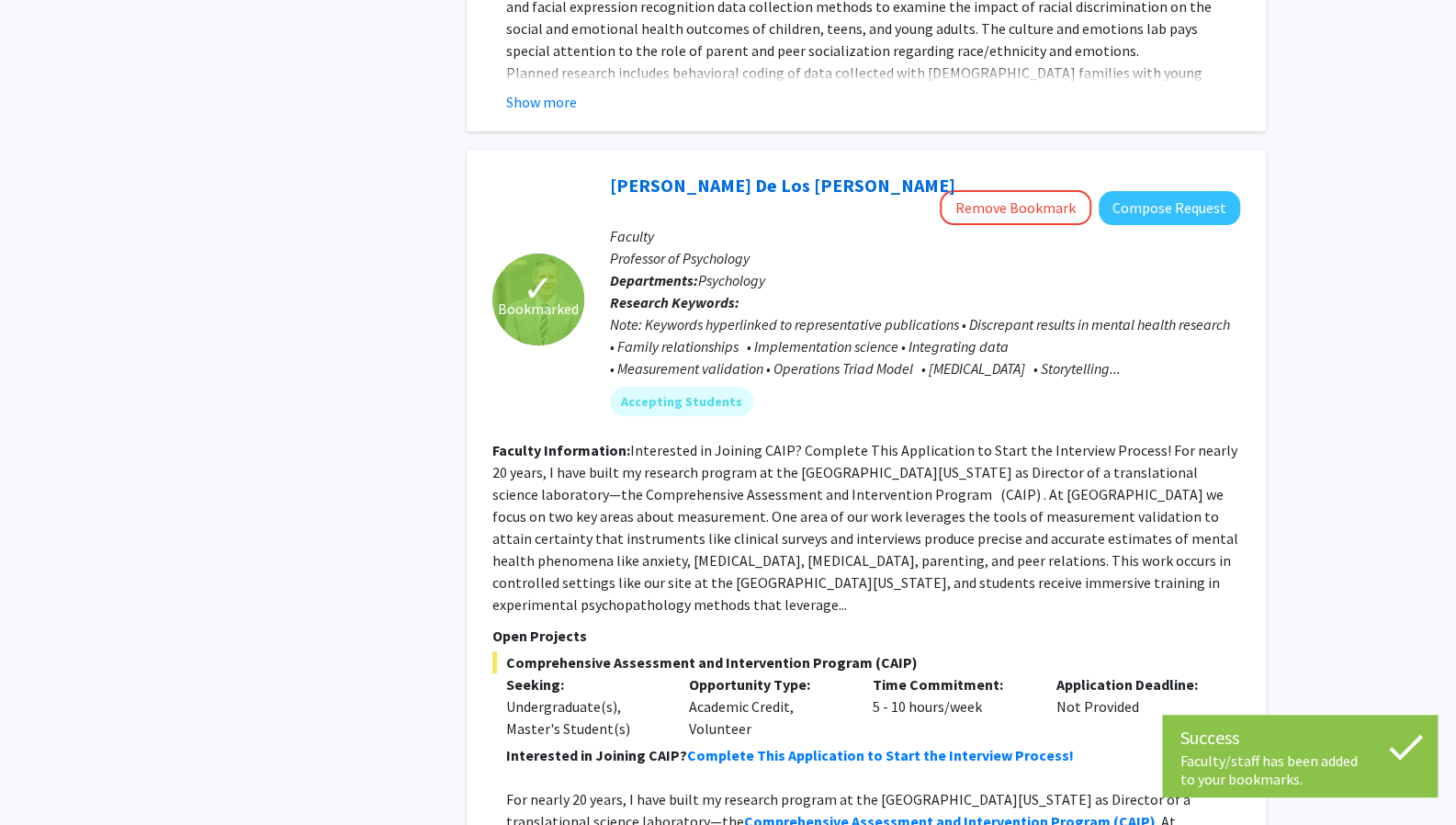
scroll to position [9364, 0]
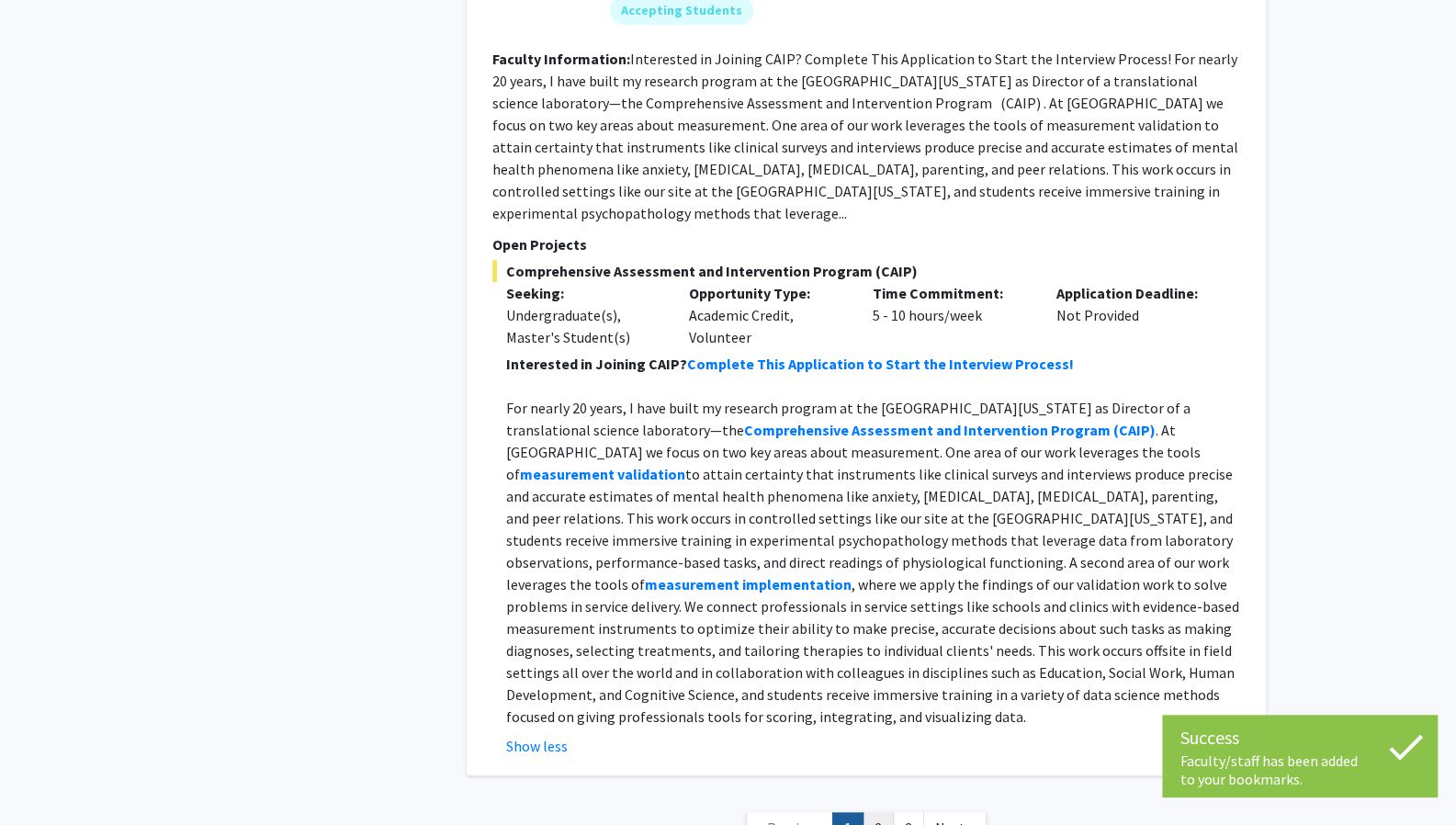
click at [880, 813] on link "2" at bounding box center [878, 829] width 31 height 32
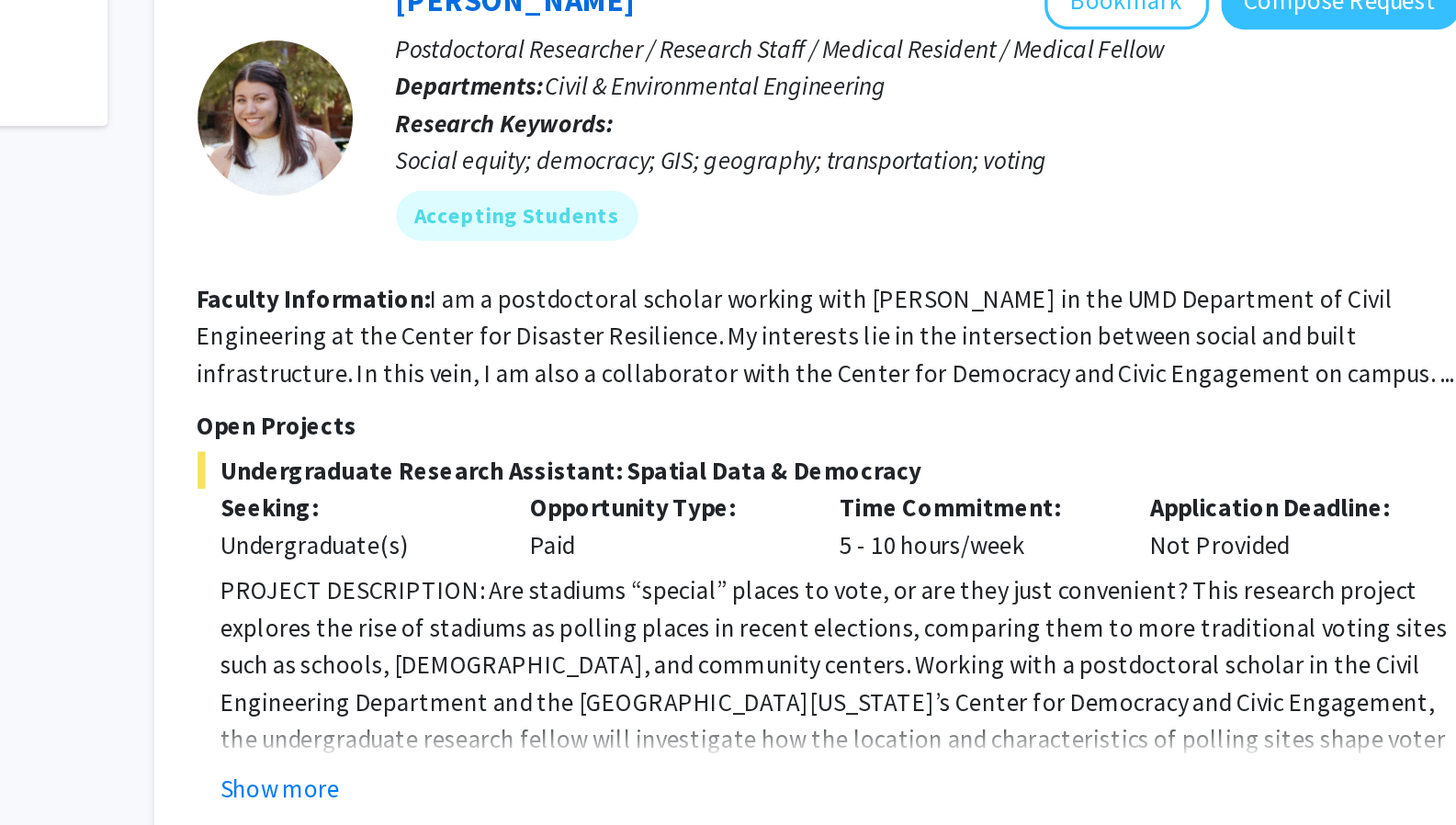
scroll to position [609, 0]
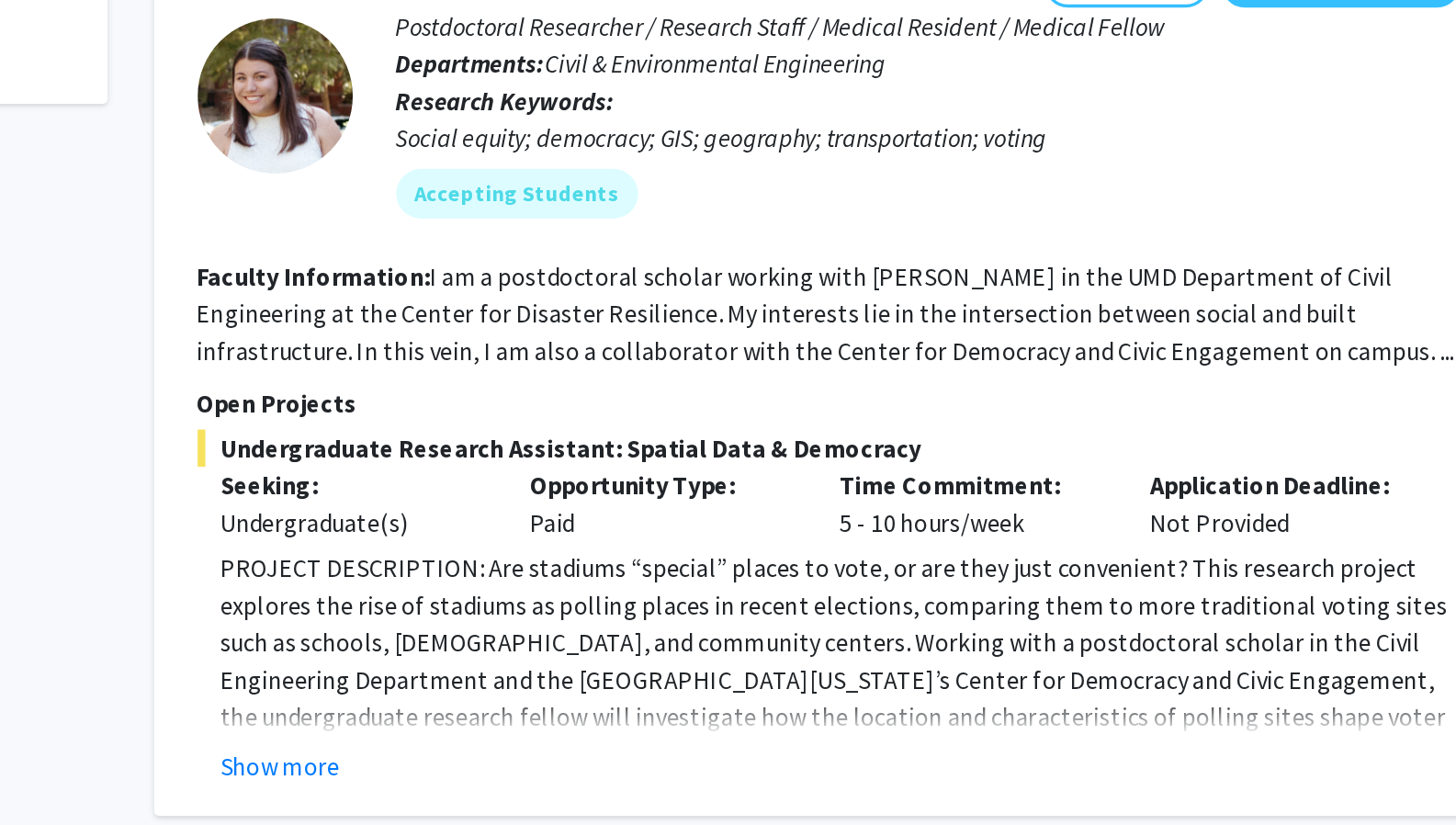
click at [553, 733] on div "Gretchen Bella Bookmark Compose Request Postdoctoral Researcher / Research Staf…" at bounding box center [866, 504] width 799 height 533
click at [551, 730] on button "Show more" at bounding box center [542, 740] width 70 height 22
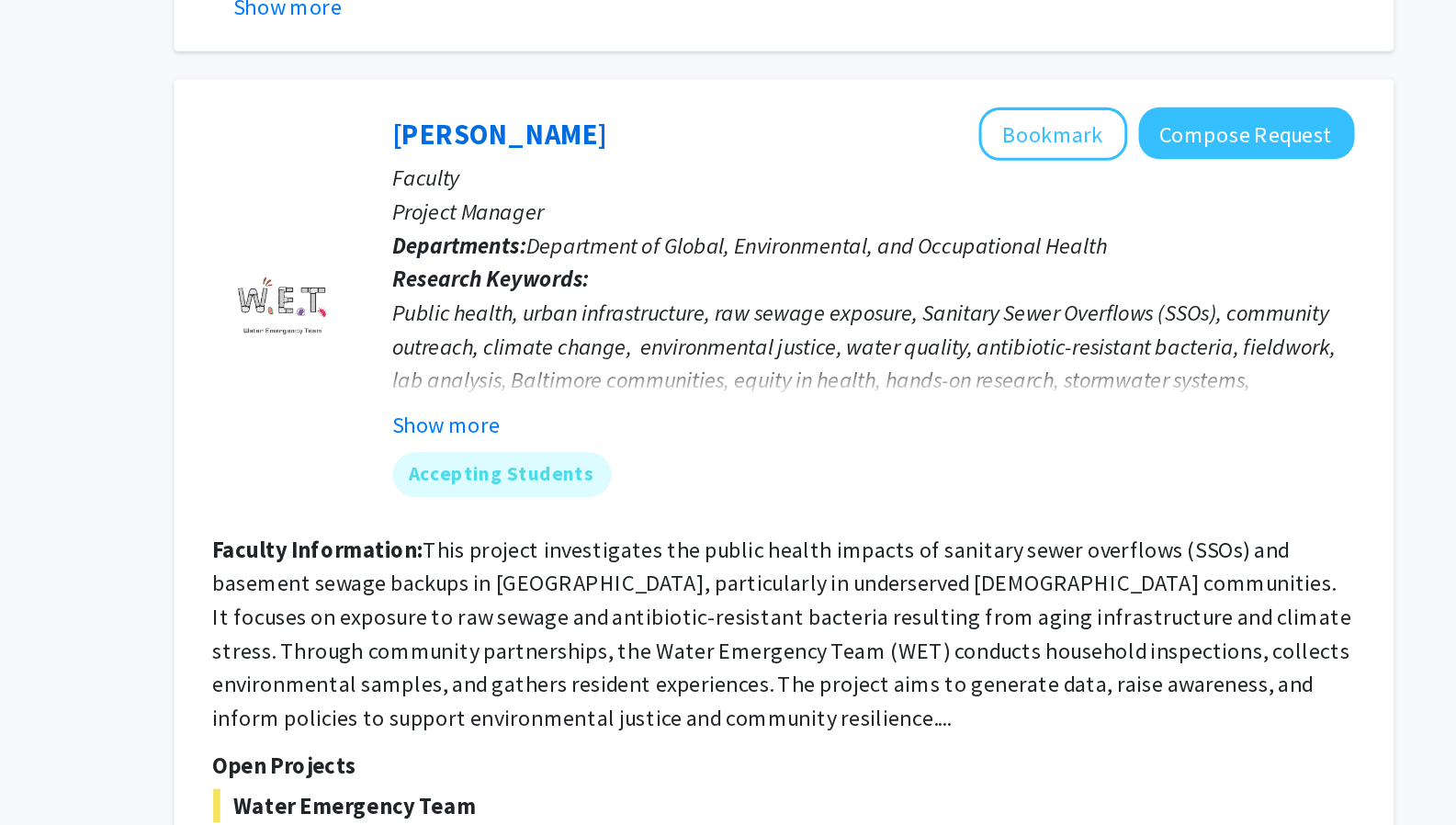
scroll to position [2836, 0]
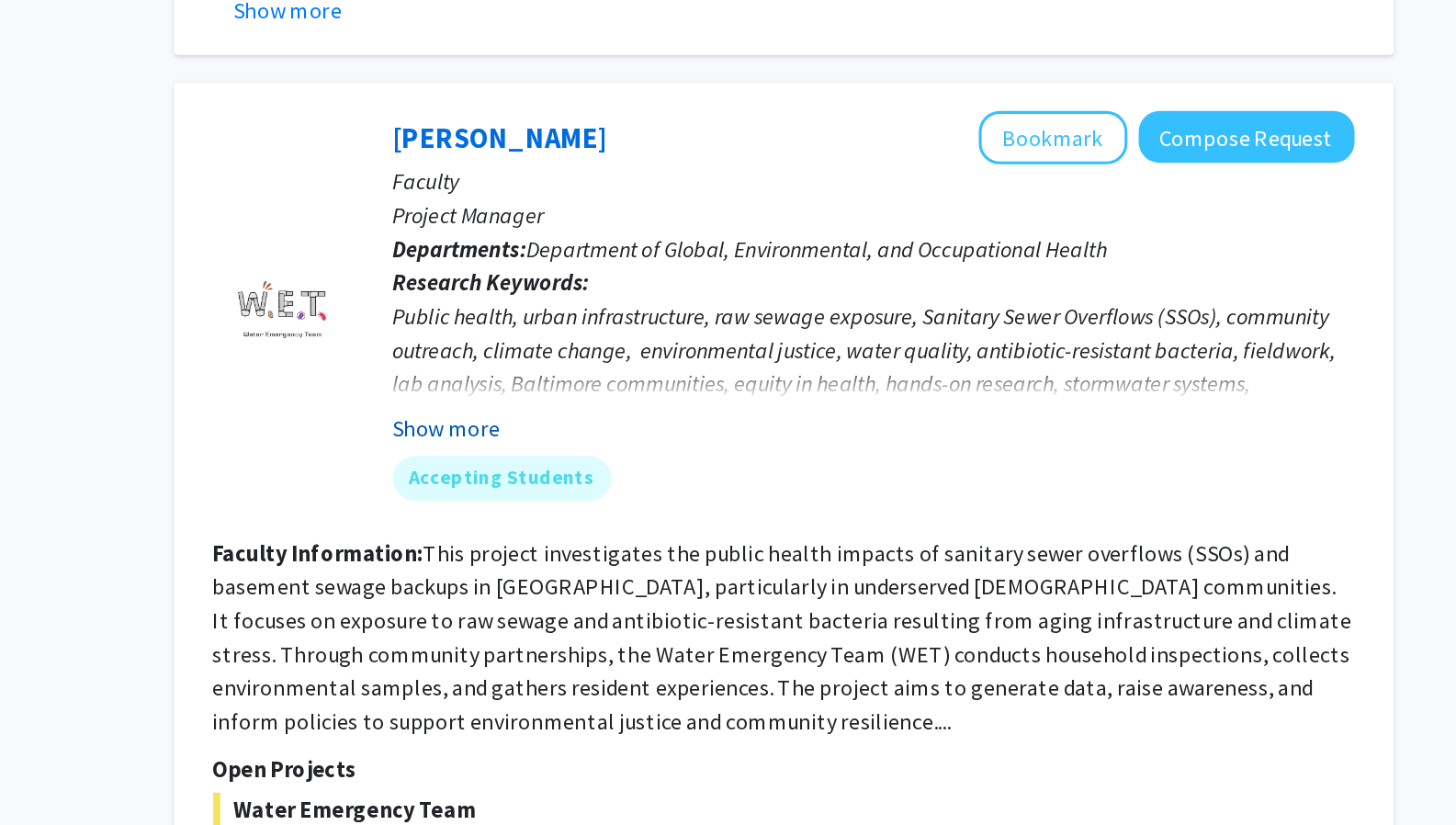
click at [668, 477] on button "Show more" at bounding box center [646, 488] width 70 height 22
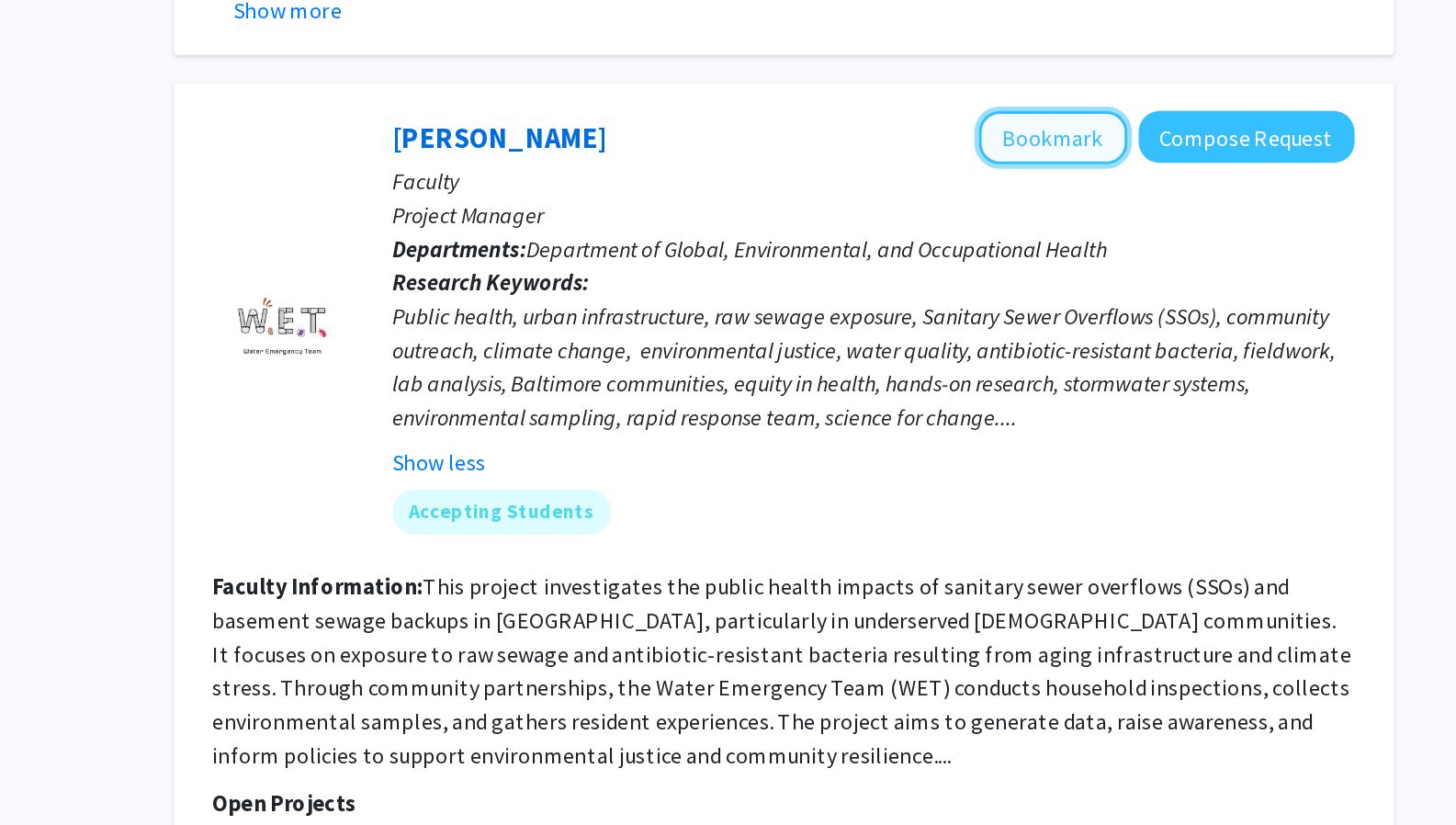
click at [1047, 280] on button "Bookmark" at bounding box center [1043, 297] width 97 height 35
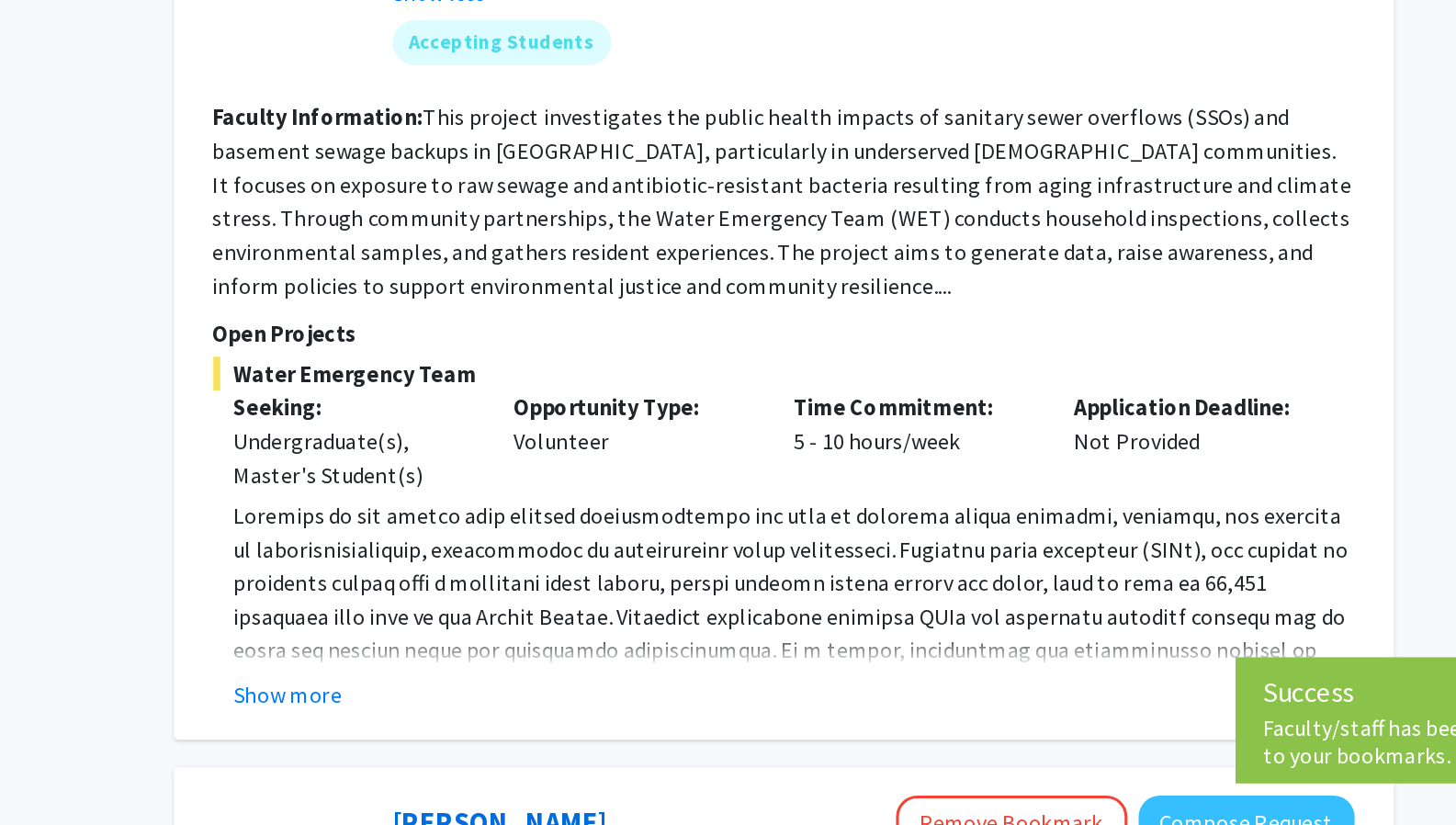
scroll to position [3068, 0]
click at [547, 728] on button "Show more" at bounding box center [542, 738] width 70 height 22
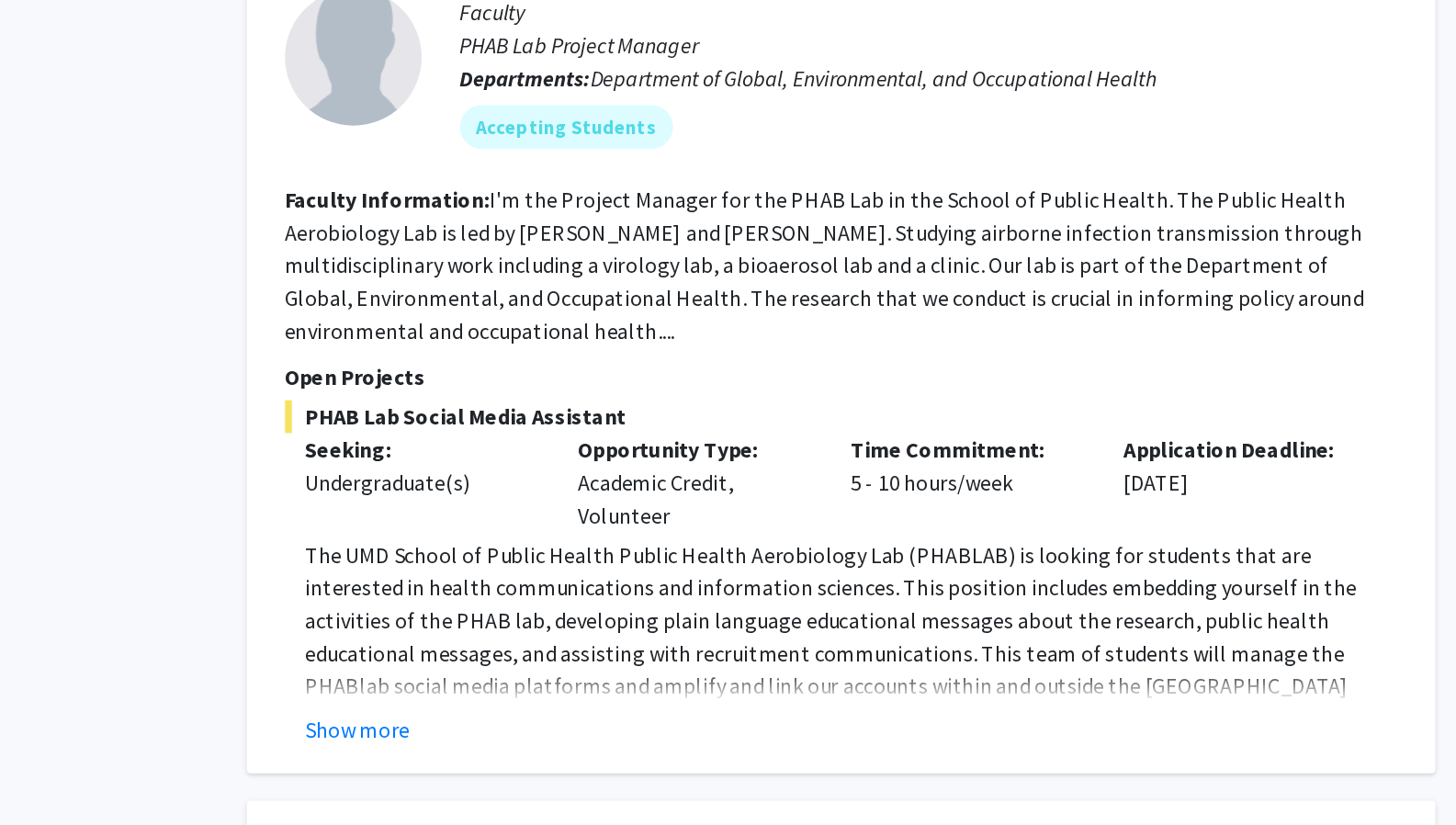
scroll to position [5343, 0]
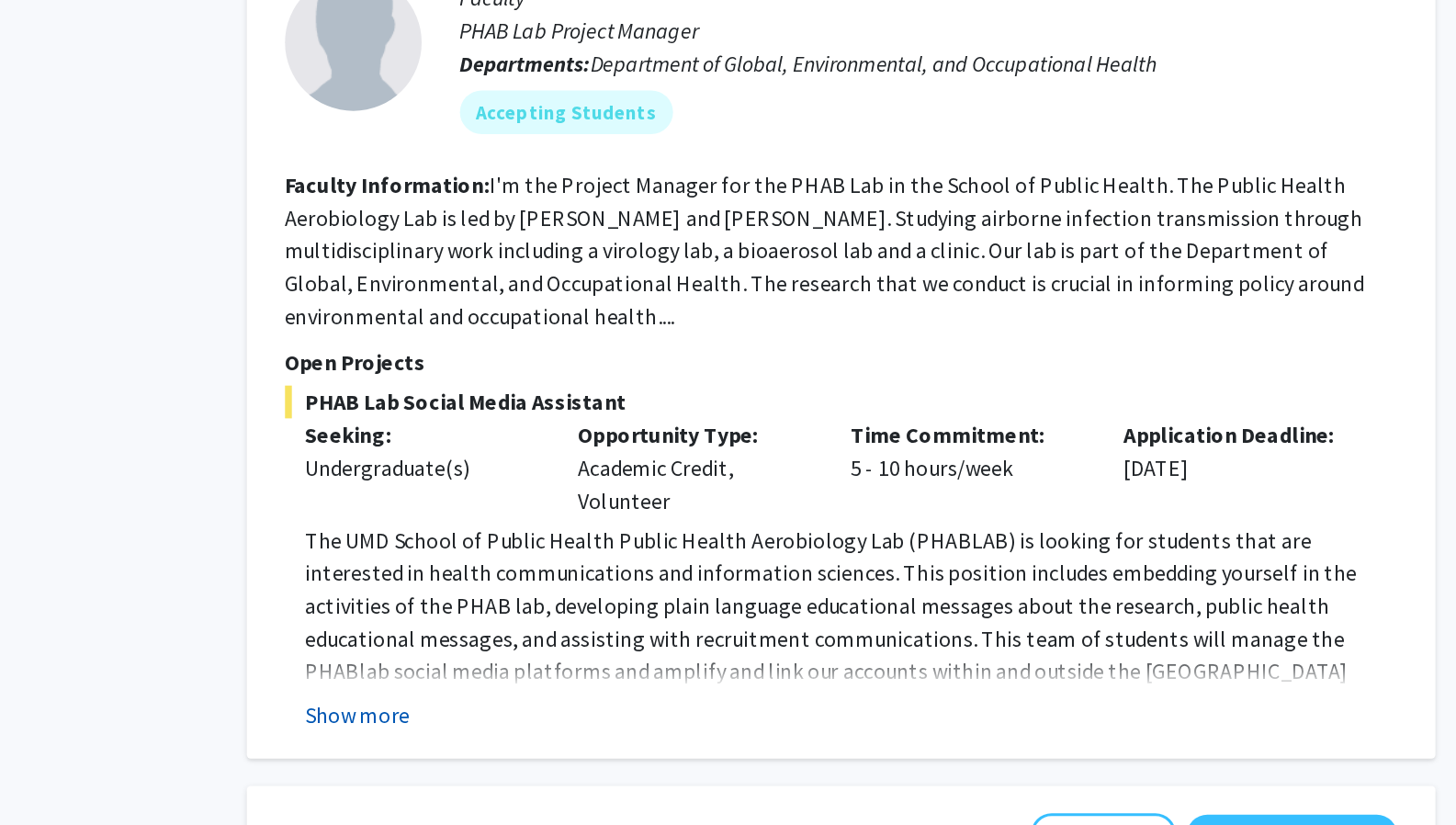
click at [559, 740] on button "Show more" at bounding box center [542, 751] width 70 height 22
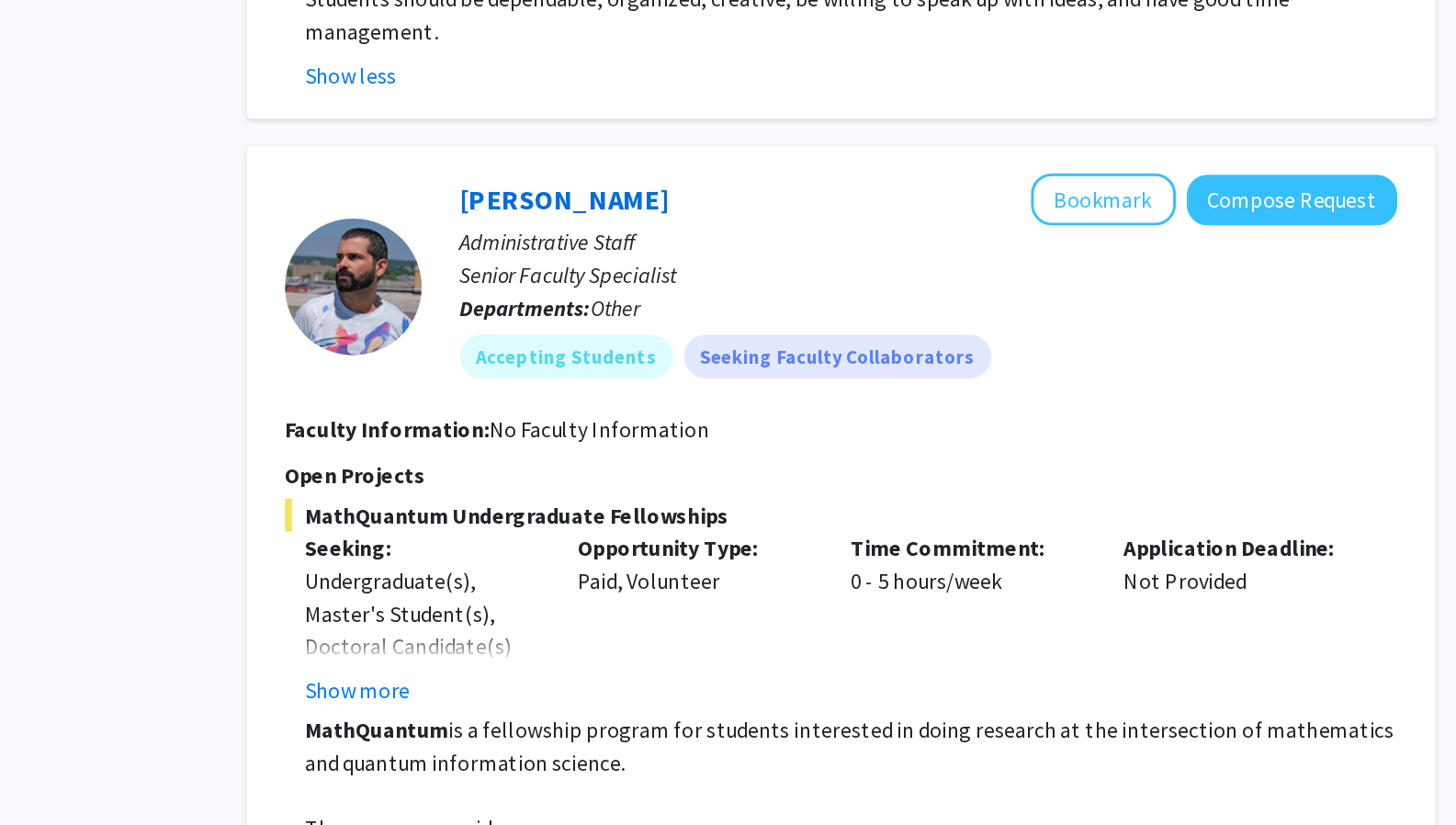
scroll to position [5950, 0]
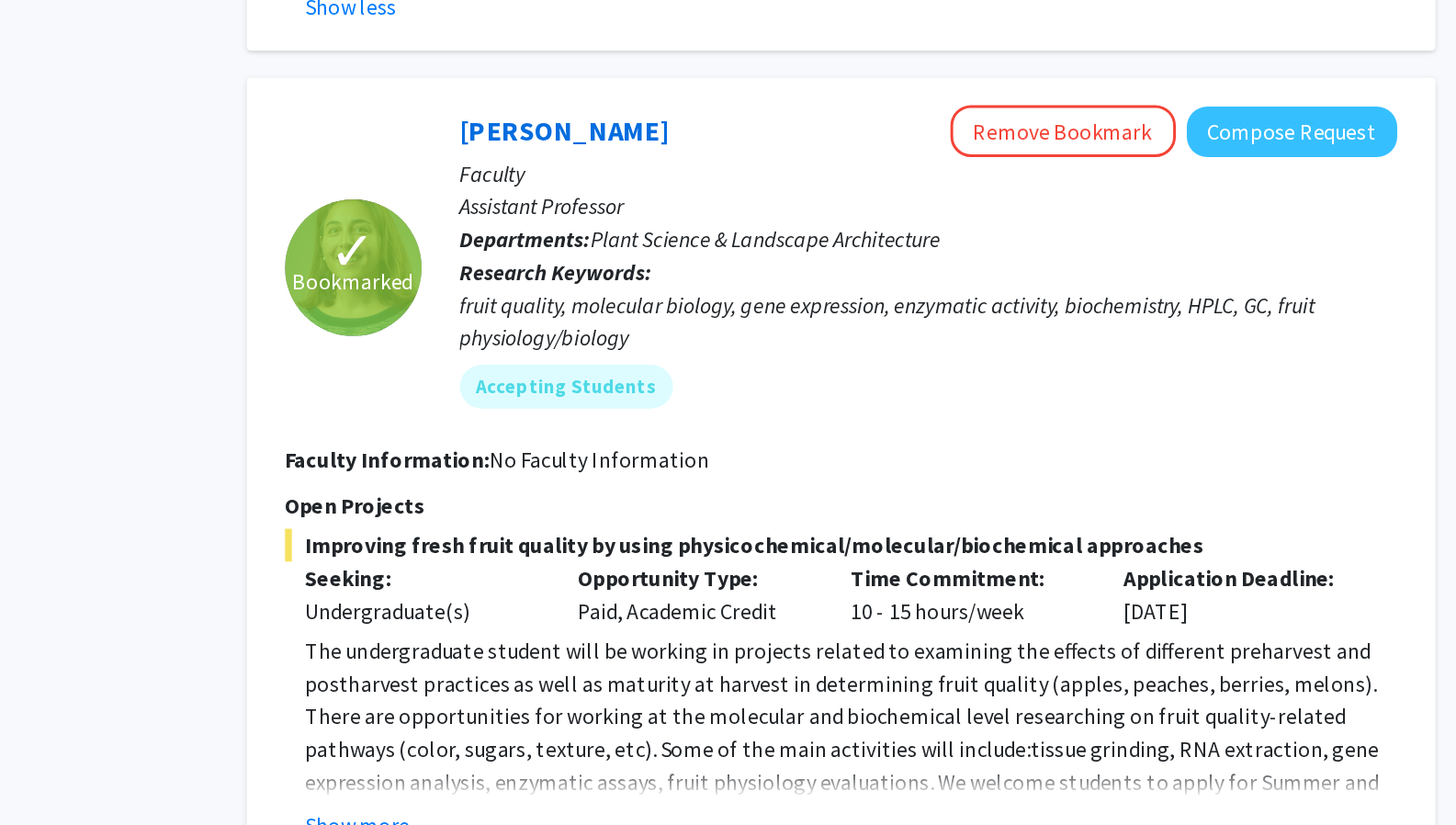
scroll to position [7305, 0]
click at [561, 814] on button "Show more" at bounding box center [542, 824] width 70 height 22
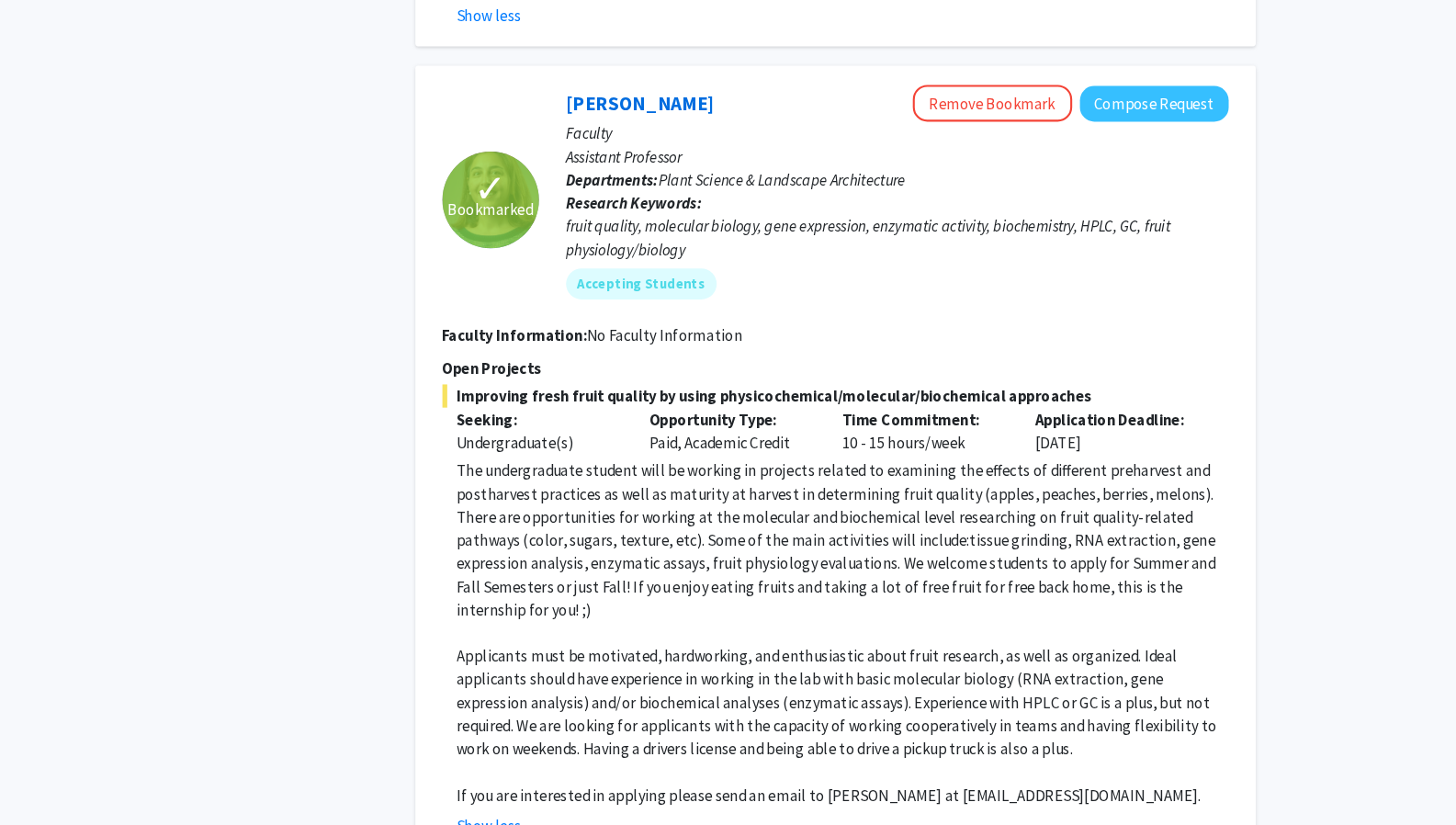
scroll to position [7603, 0]
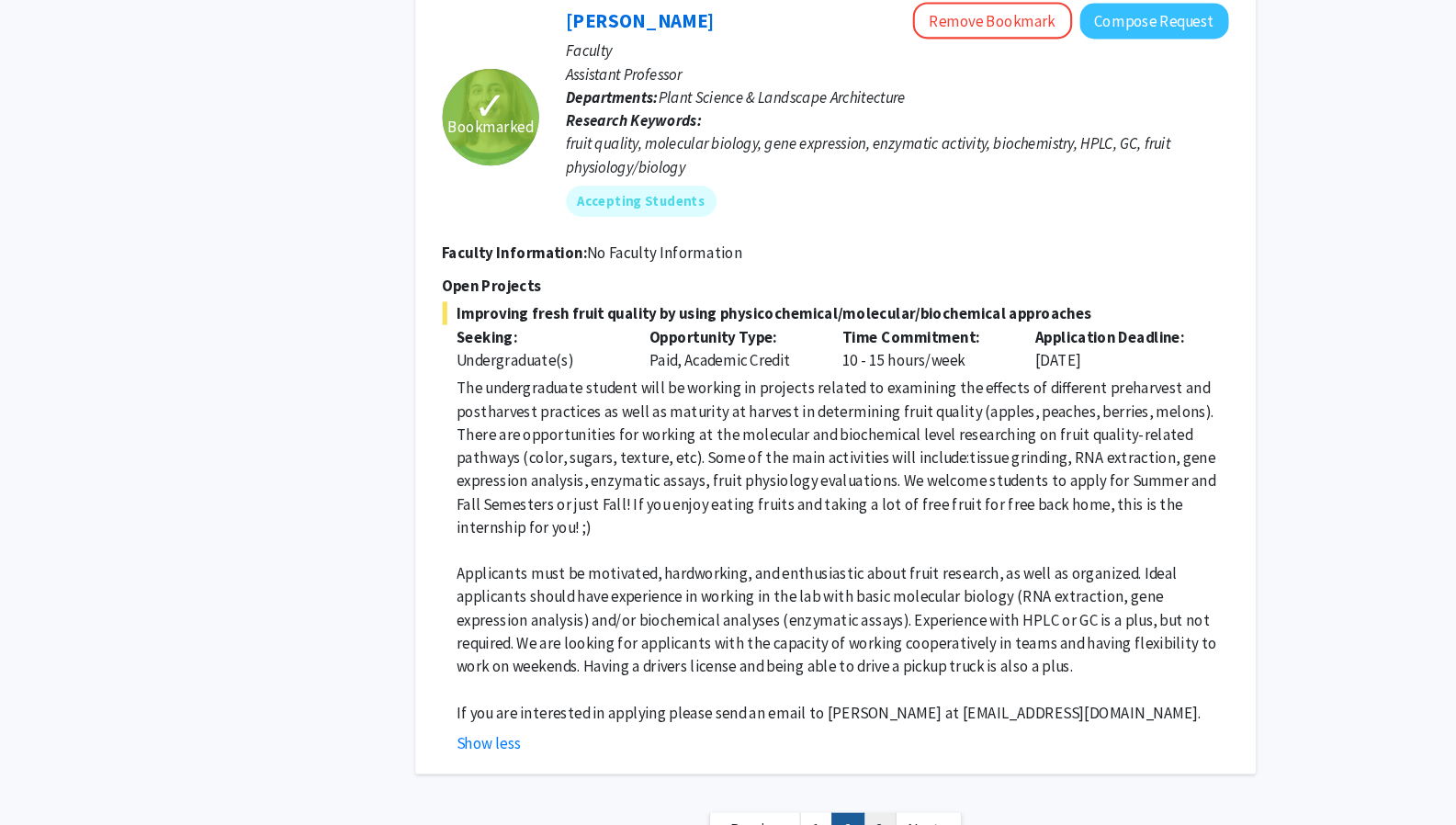
click at [904, 814] on link "3" at bounding box center [908, 830] width 31 height 32
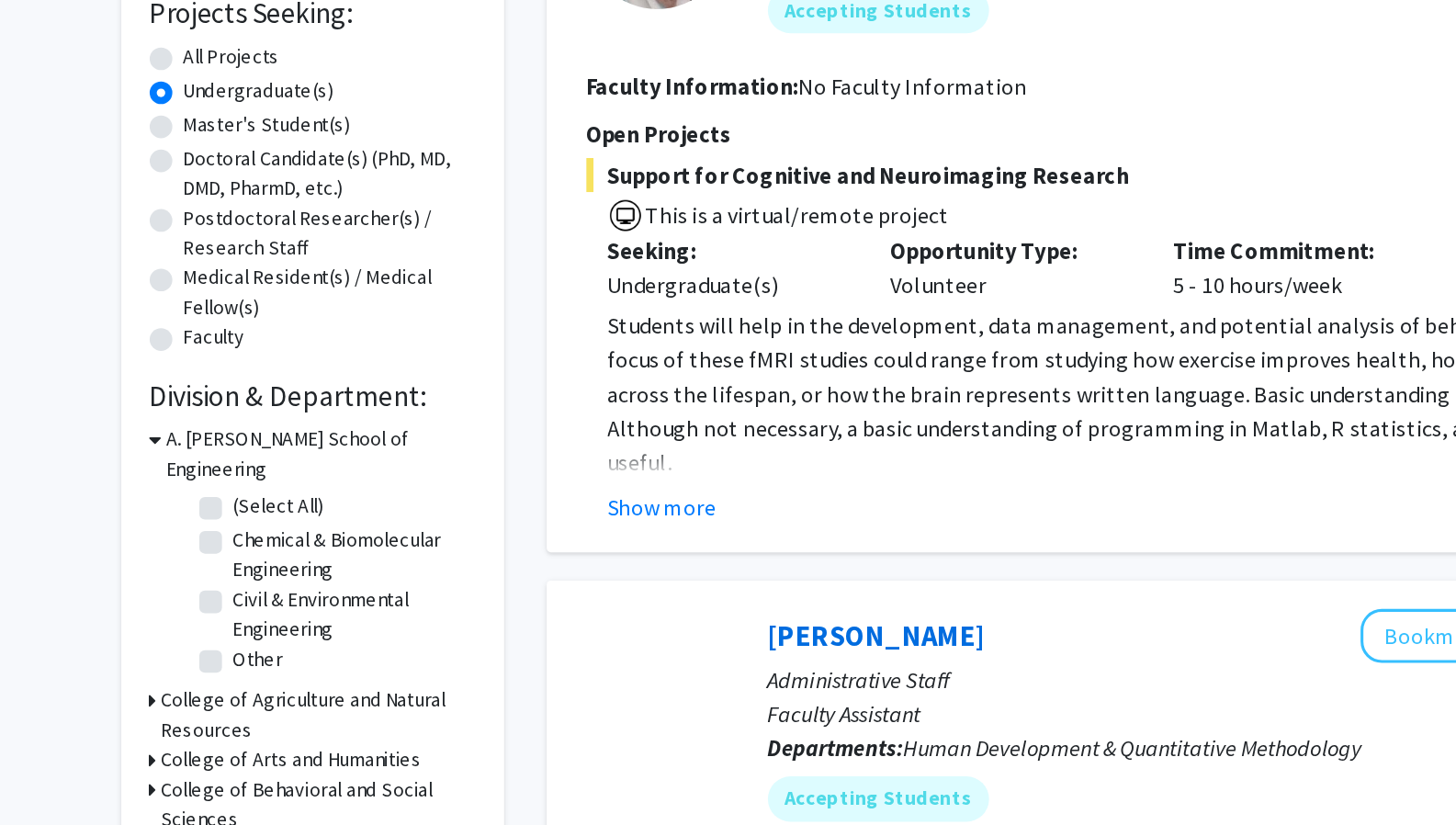
scroll to position [44, 0]
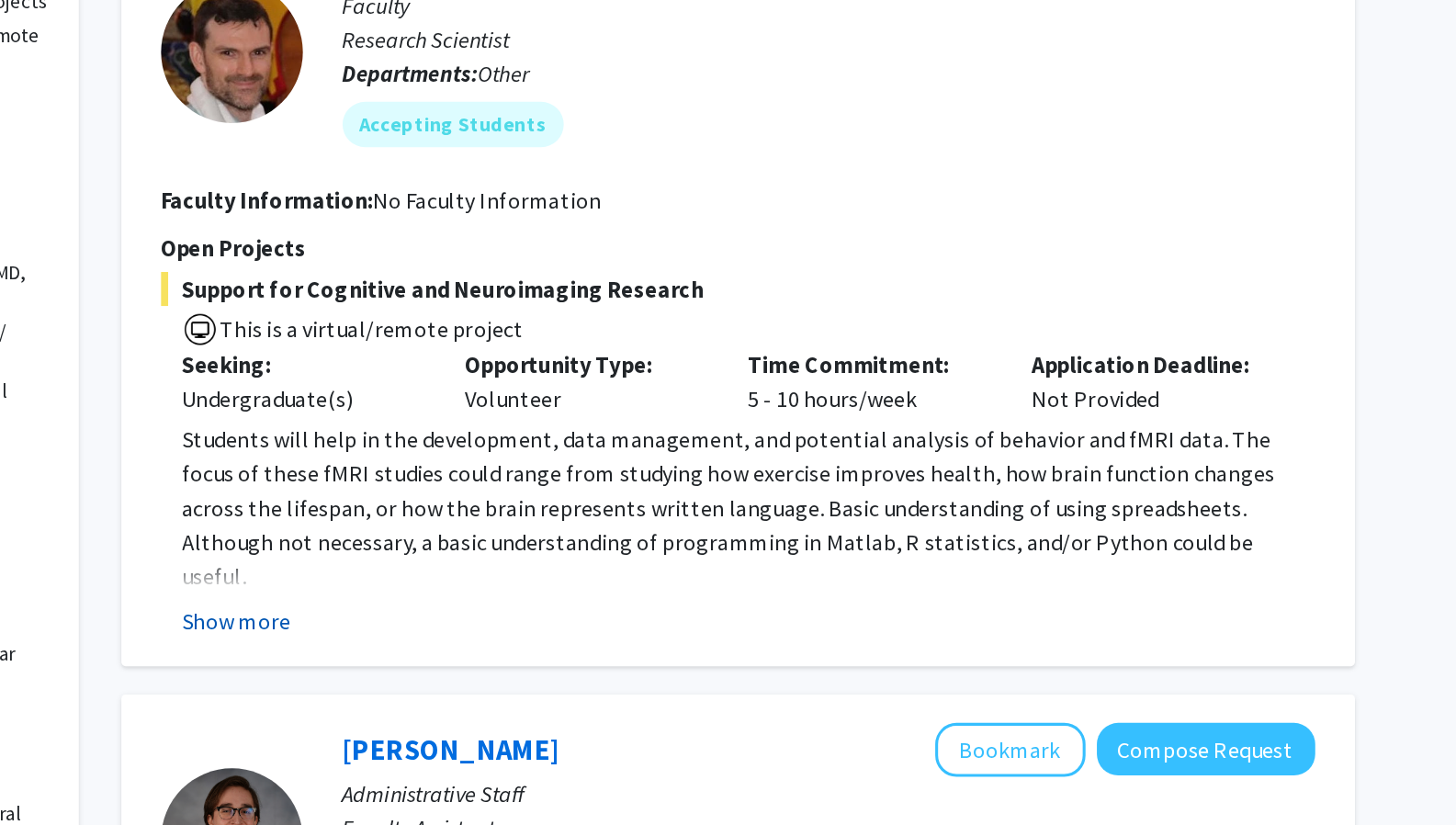
click at [572, 607] on button "Show more" at bounding box center [542, 604] width 70 height 22
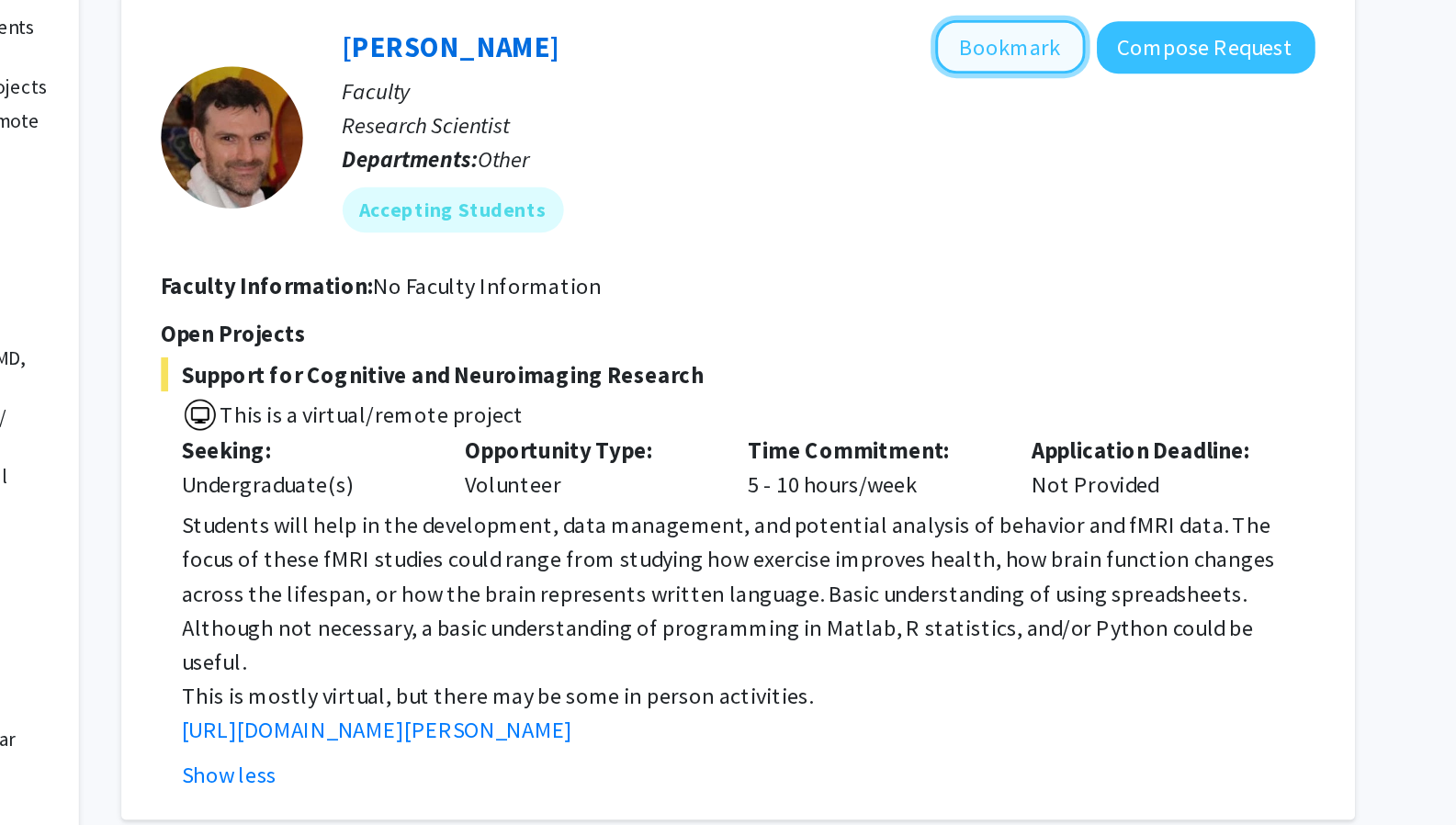
click at [1057, 171] on button "Bookmark" at bounding box center [1043, 177] width 97 height 35
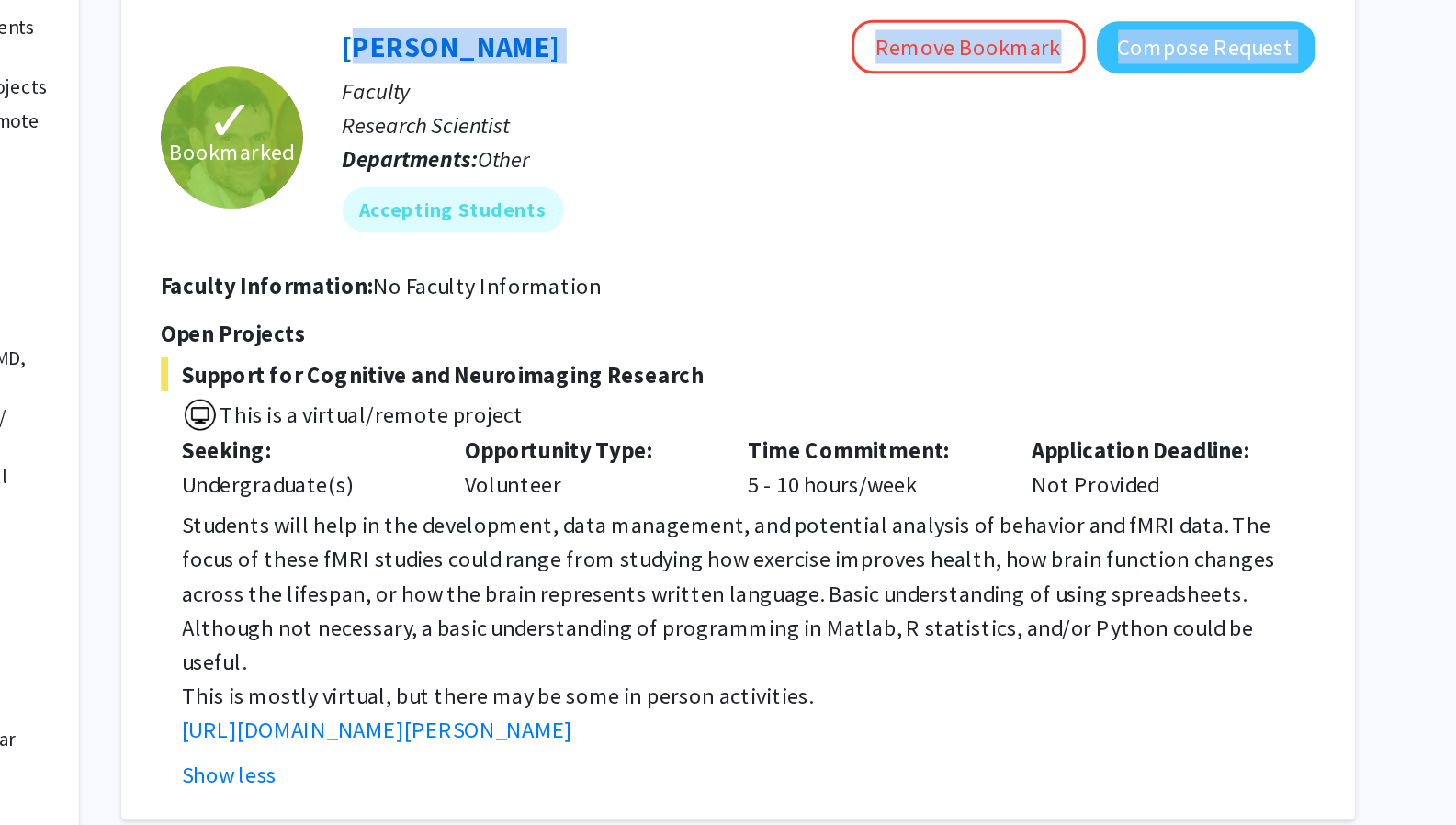
drag, startPoint x: 746, startPoint y: 180, endPoint x: 589, endPoint y: 170, distance: 157.3
click at [589, 170] on div "Jeremy Purcell Remove Bookmark Compose Request Faculty Research Scientist Depar…" at bounding box center [912, 235] width 656 height 151
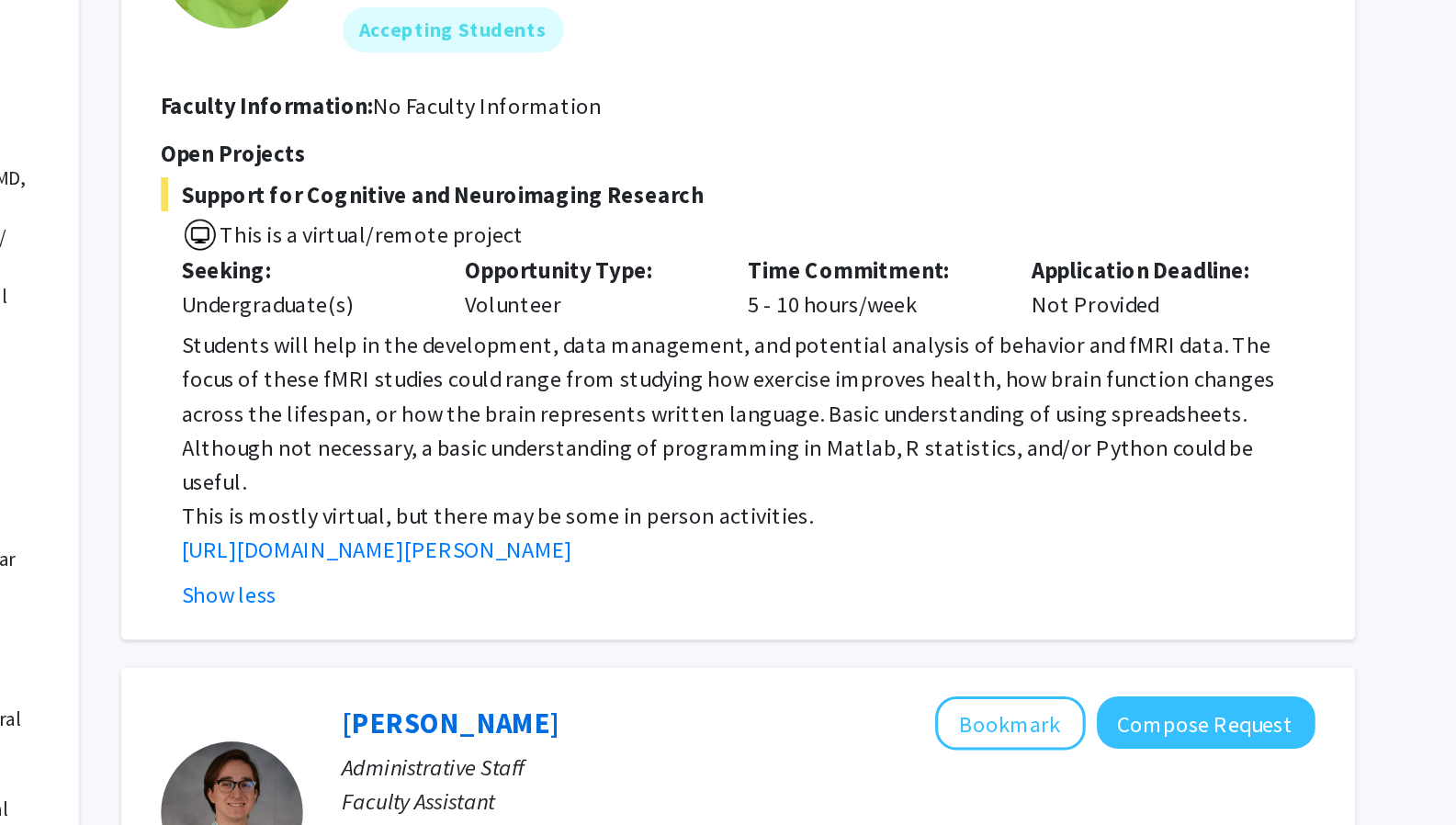
click at [842, 609] on p "http://www.mnc.umd.edu/faculty/purcell" at bounding box center [873, 619] width 734 height 22
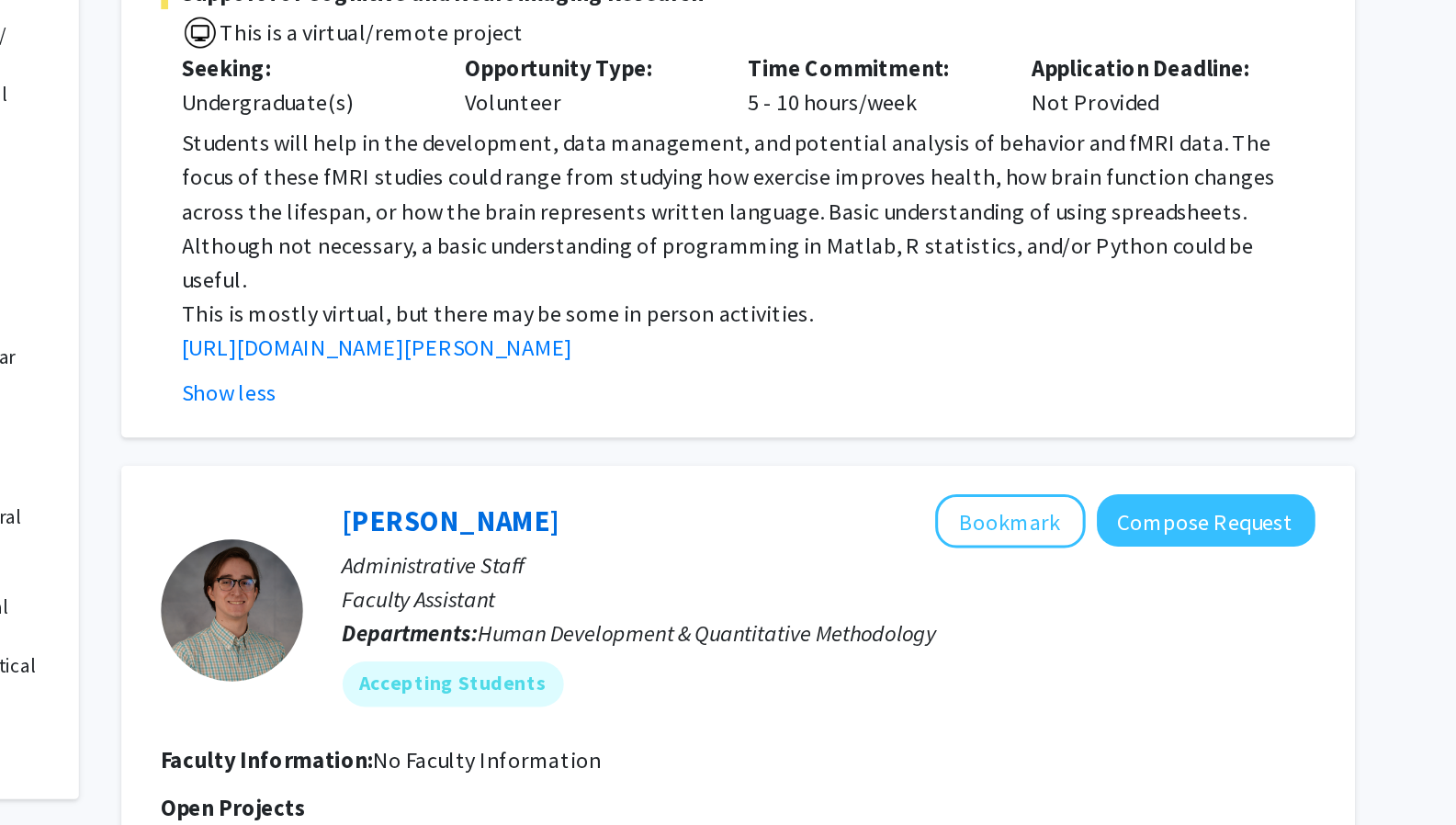
scroll to position [150, 0]
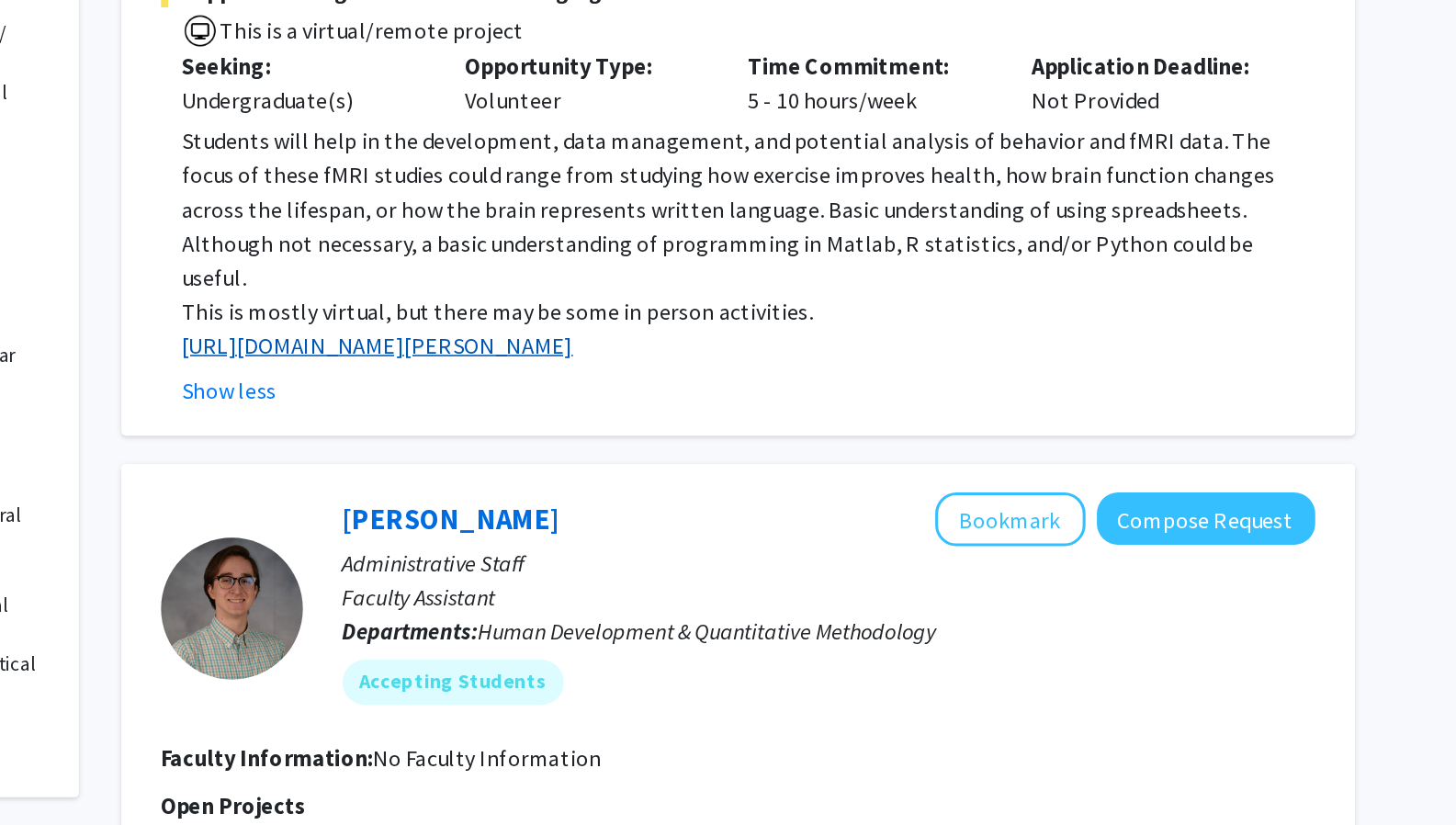
click at [718, 505] on link "http://www.mnc.umd.edu/faculty/purcell" at bounding box center [633, 513] width 253 height 18
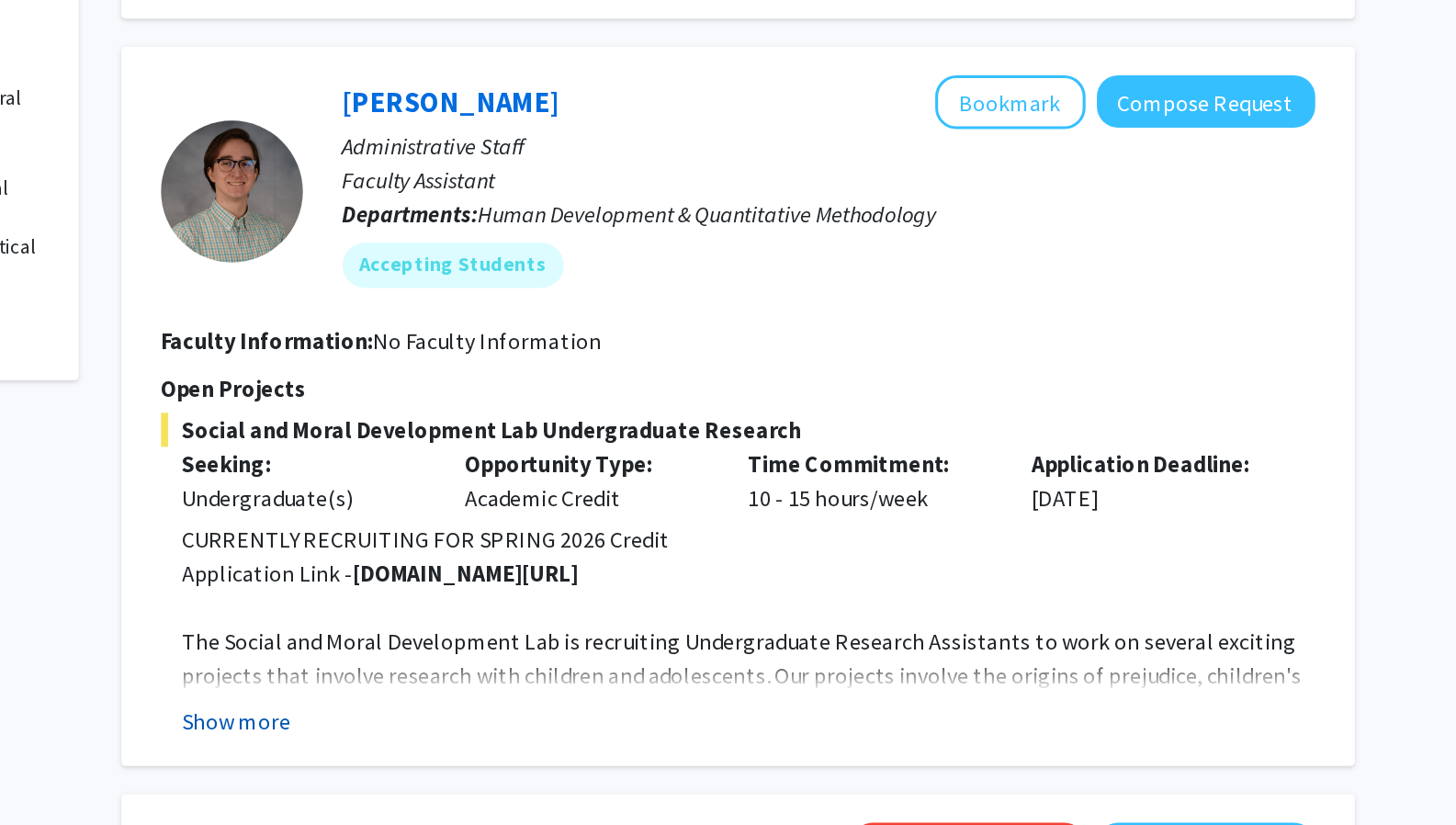
click at [564, 746] on button "Show more" at bounding box center [542, 756] width 70 height 22
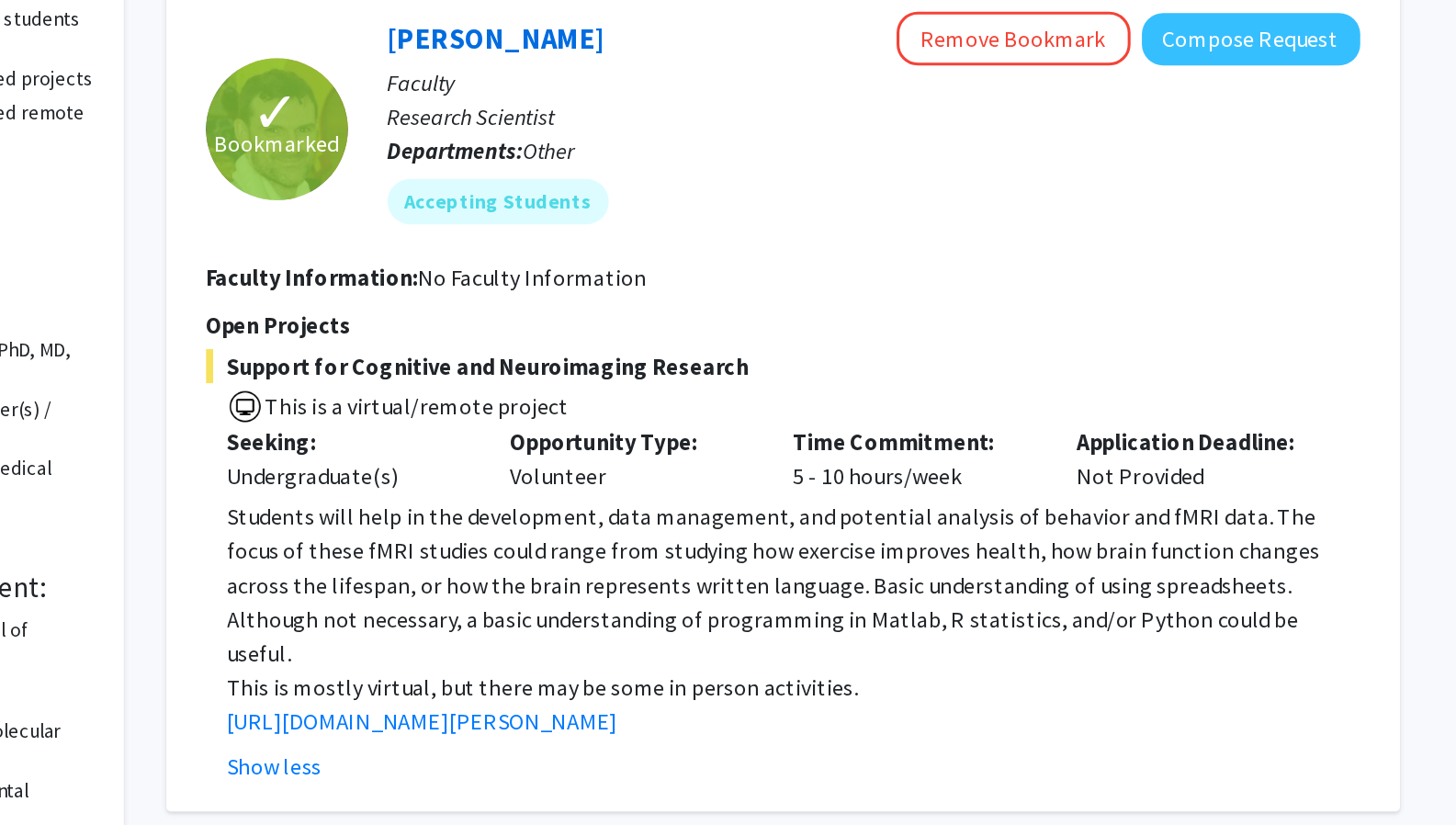
scroll to position [0, 0]
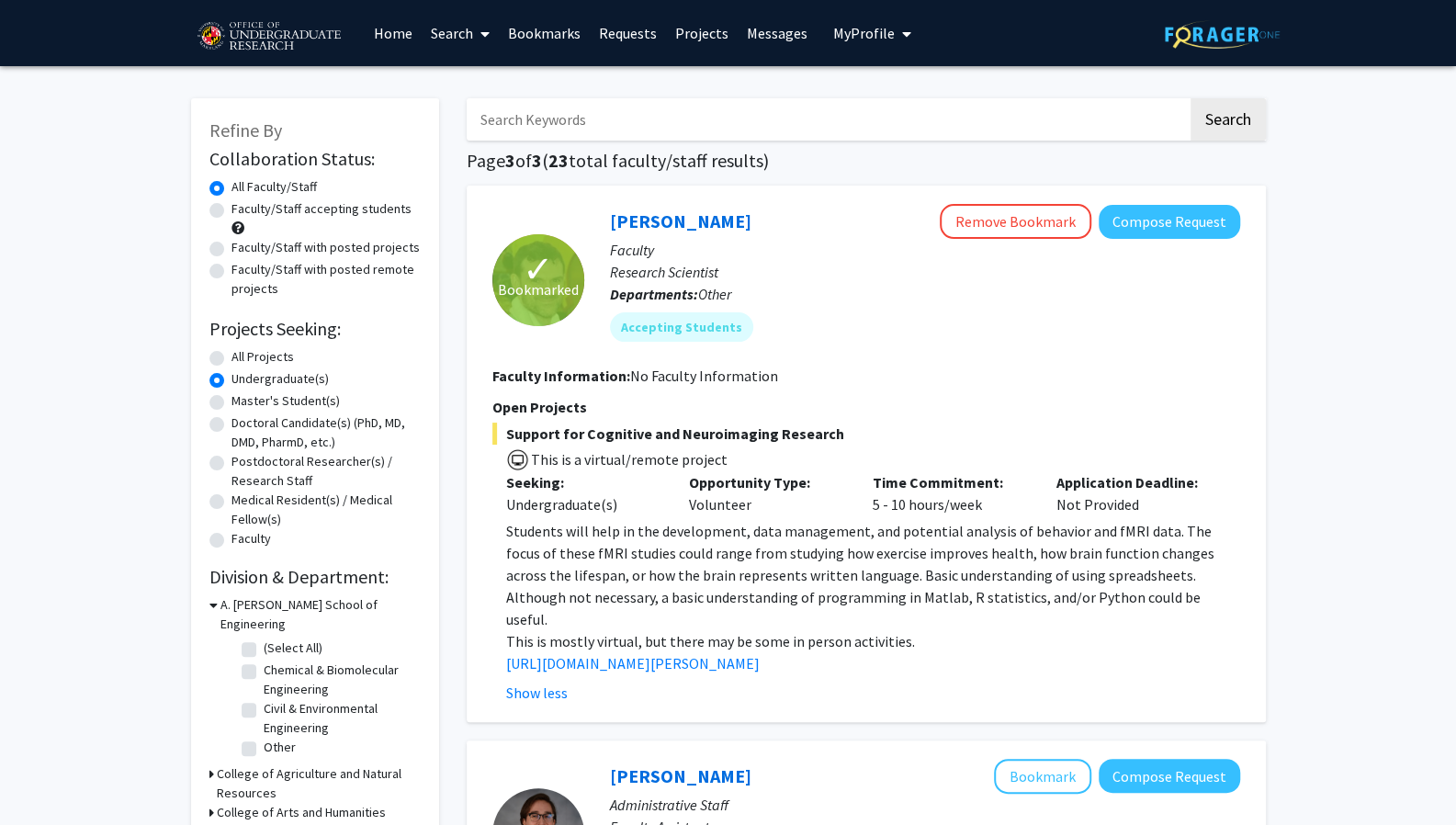
click at [264, 639] on label "(Select All)" at bounding box center [293, 649] width 59 height 19
click at [264, 639] on input "(Select All)" at bounding box center [269, 645] width 12 height 12
checkbox input "true"
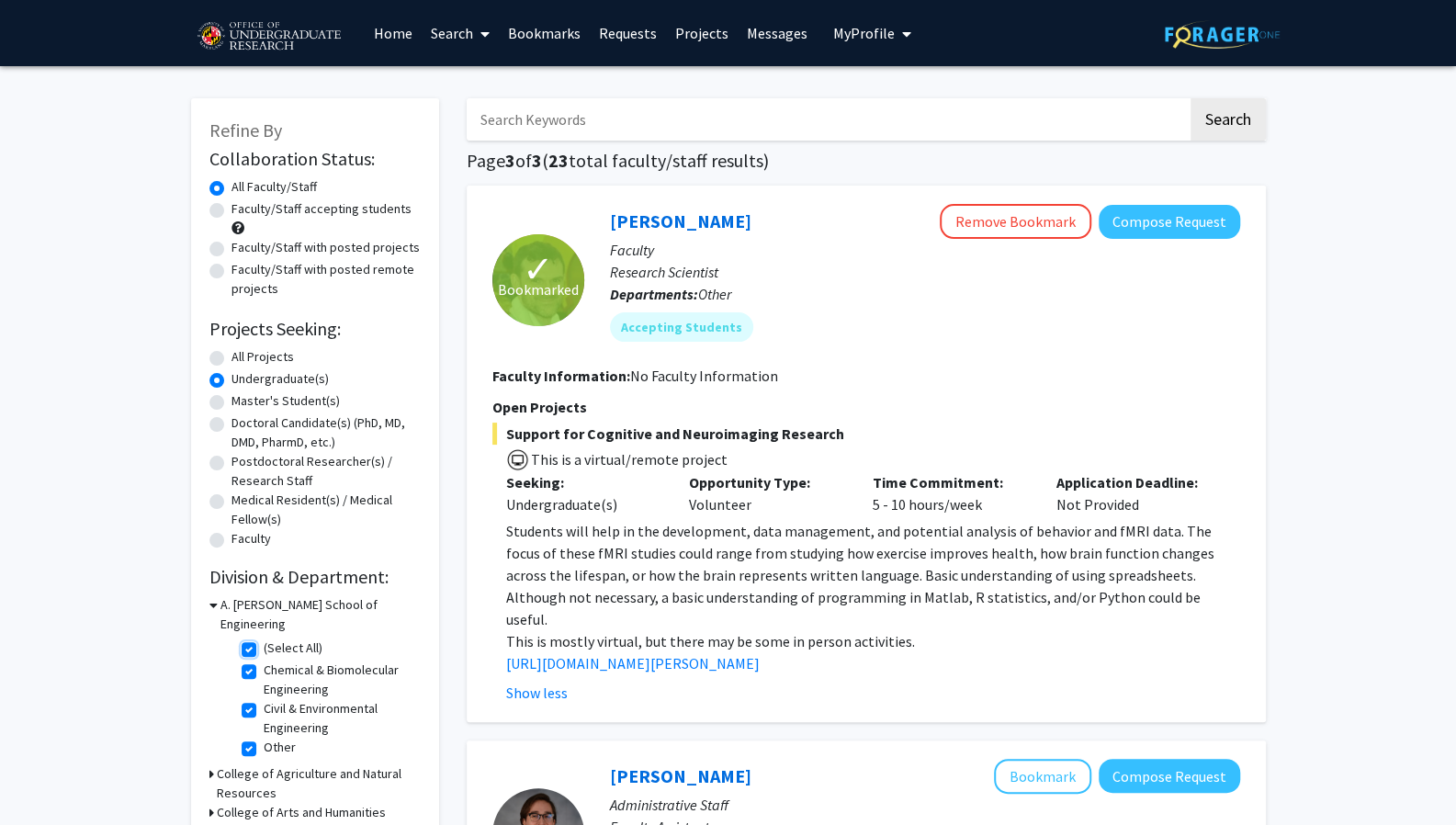
checkbox input "true"
